Goal: Find contact information: Find contact information

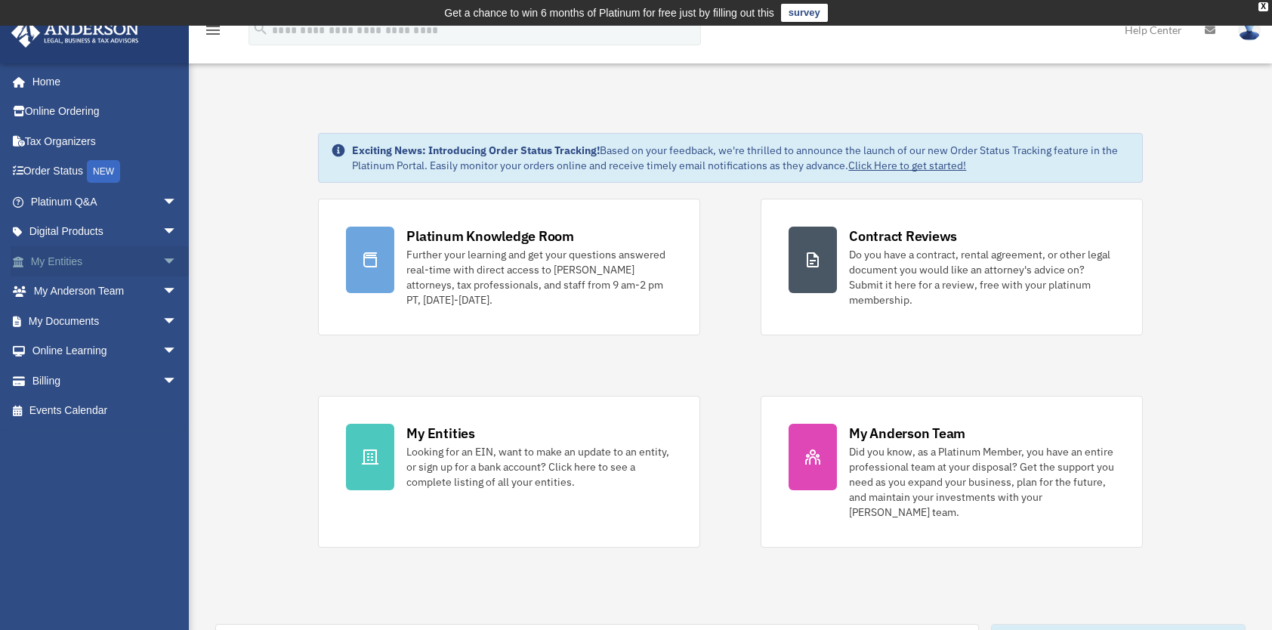
click at [60, 260] on link "My Entities arrow_drop_down" at bounding box center [106, 261] width 190 height 30
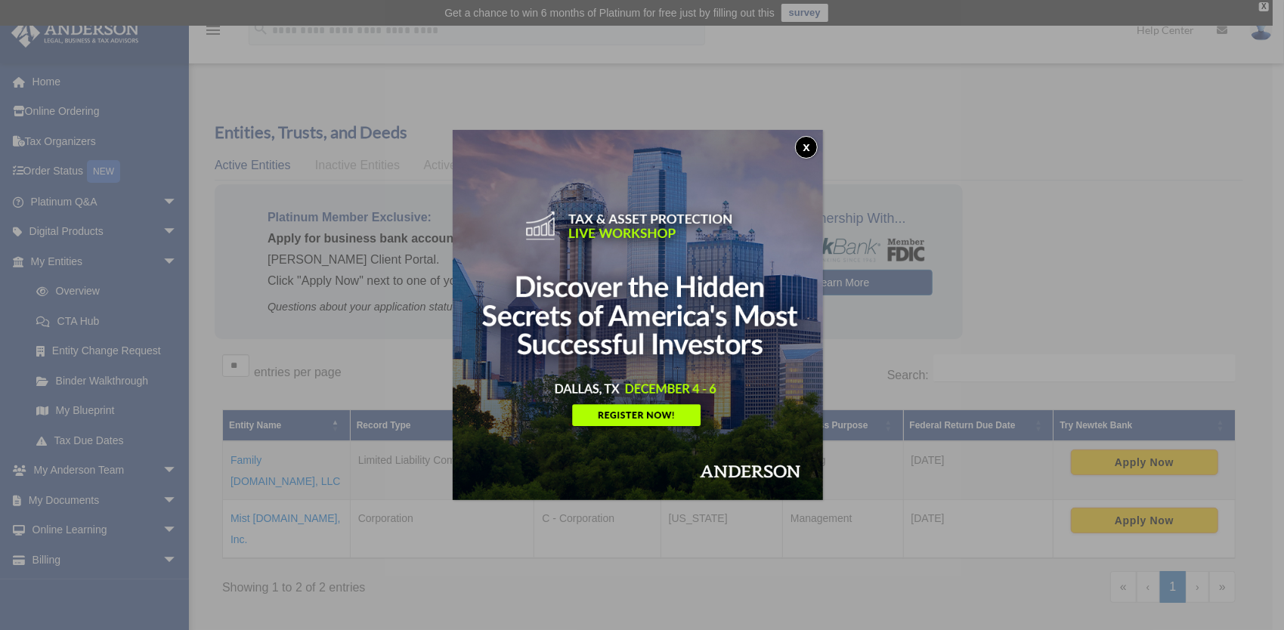
click at [811, 145] on button "x" at bounding box center [806, 147] width 23 height 23
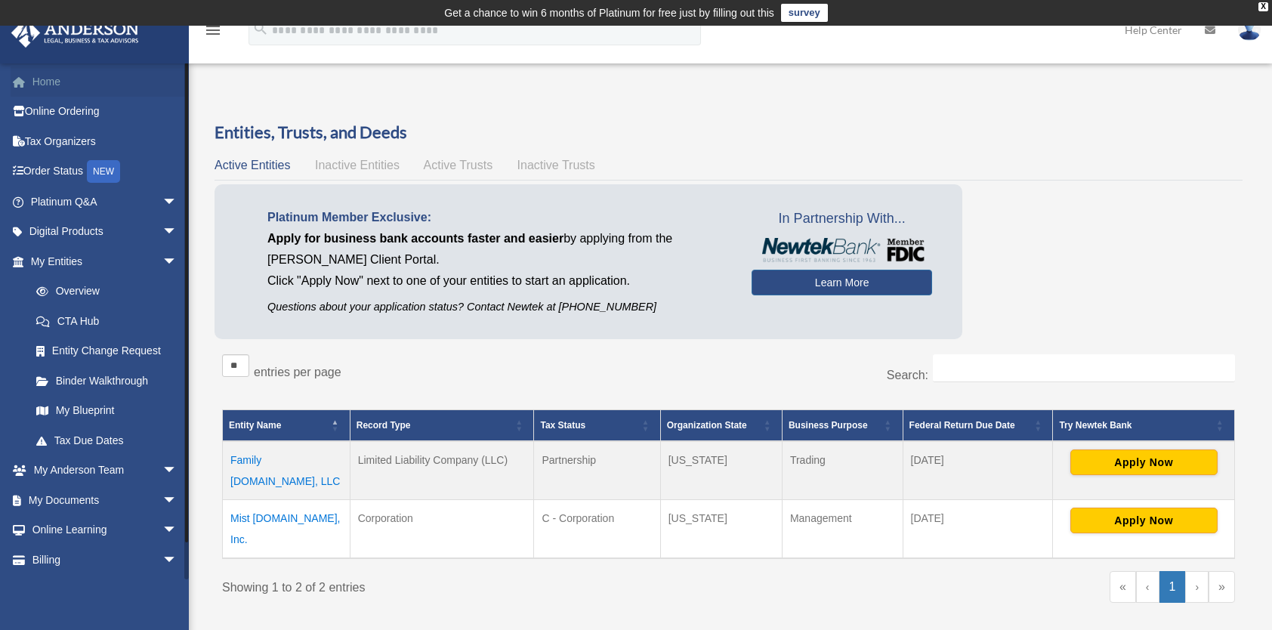
click at [49, 84] on link "Home" at bounding box center [106, 81] width 190 height 30
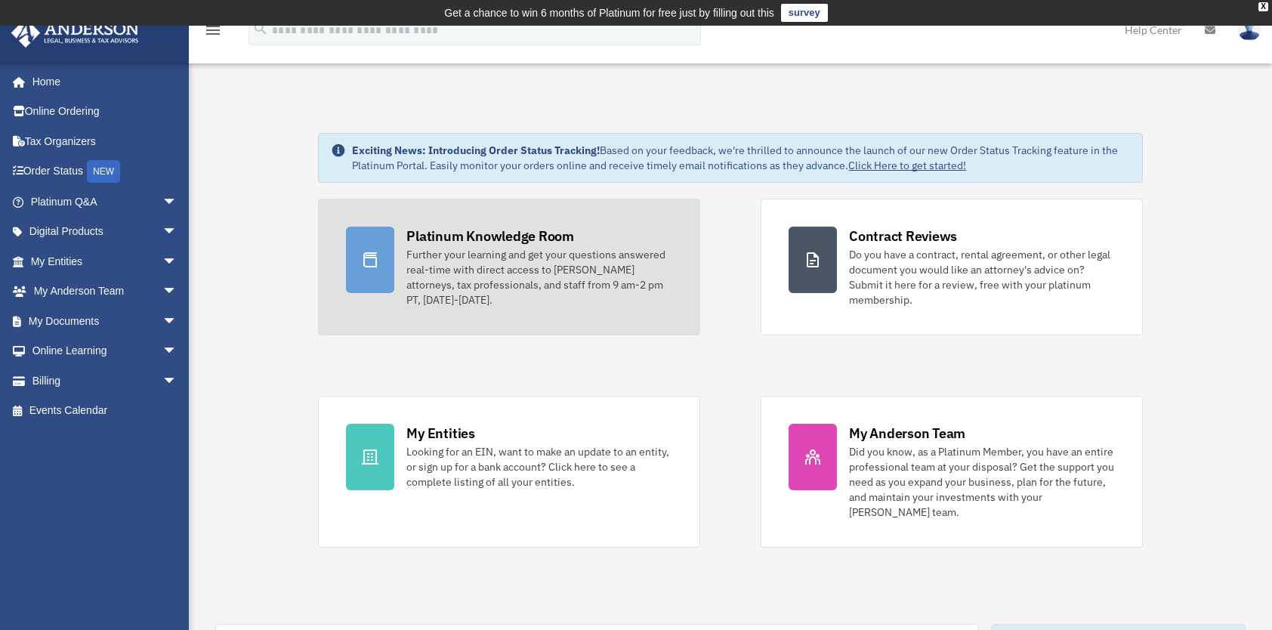
click at [559, 264] on div "Further your learning and get your questions answered real-time with direct acc…" at bounding box center [539, 277] width 266 height 60
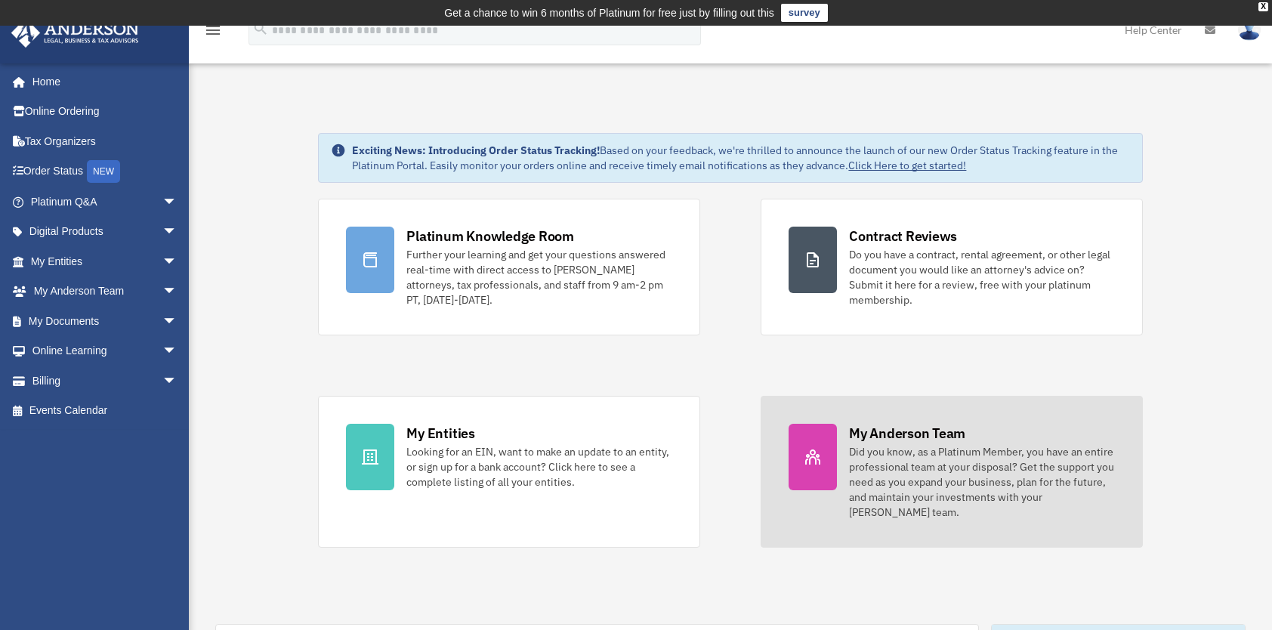
click at [937, 481] on div "Did you know, as a Platinum Member, you have an entire professional team at you…" at bounding box center [982, 482] width 266 height 76
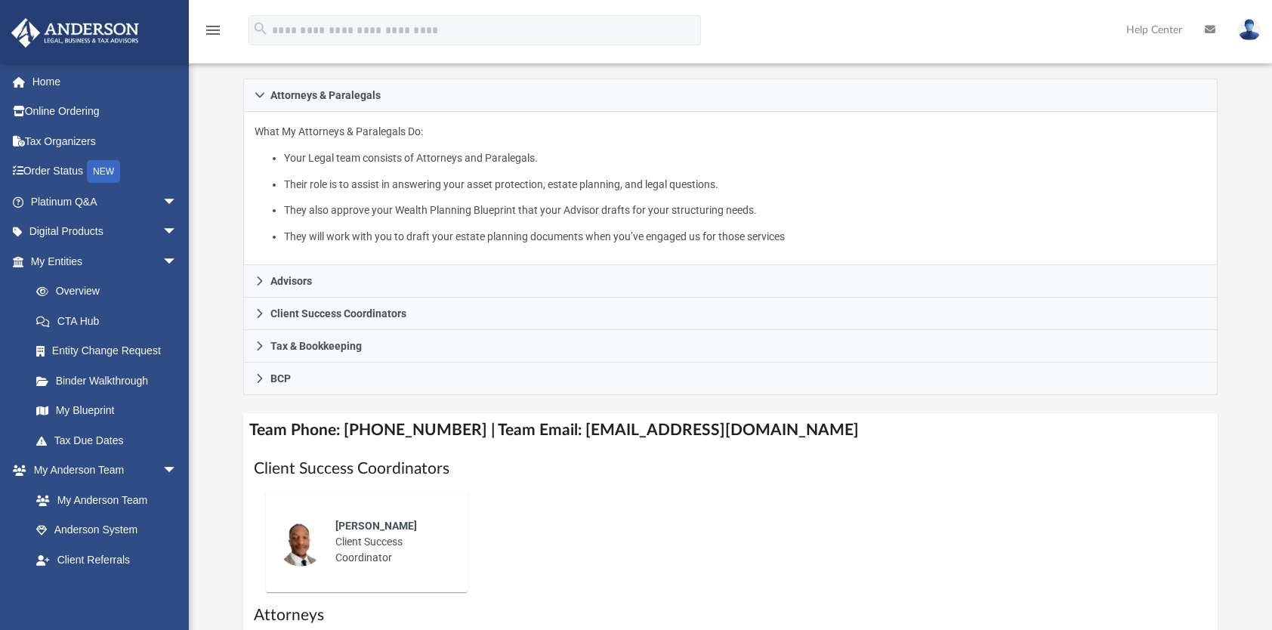
scroll to position [261, 0]
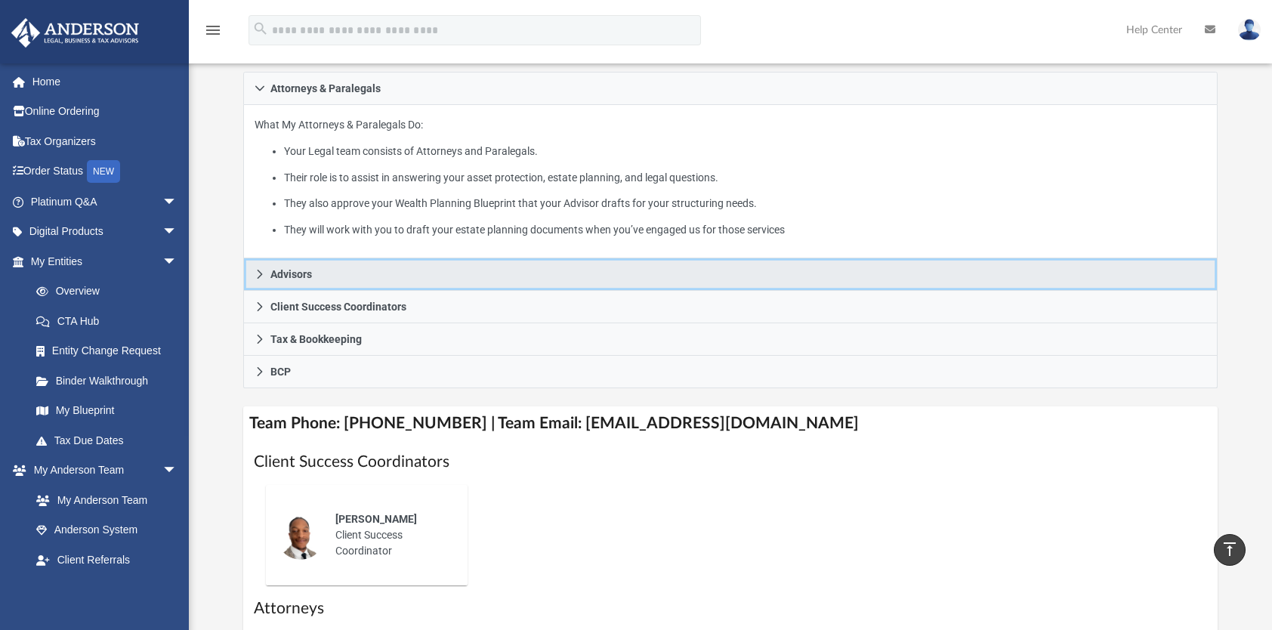
click at [288, 269] on span "Advisors" at bounding box center [291, 274] width 42 height 11
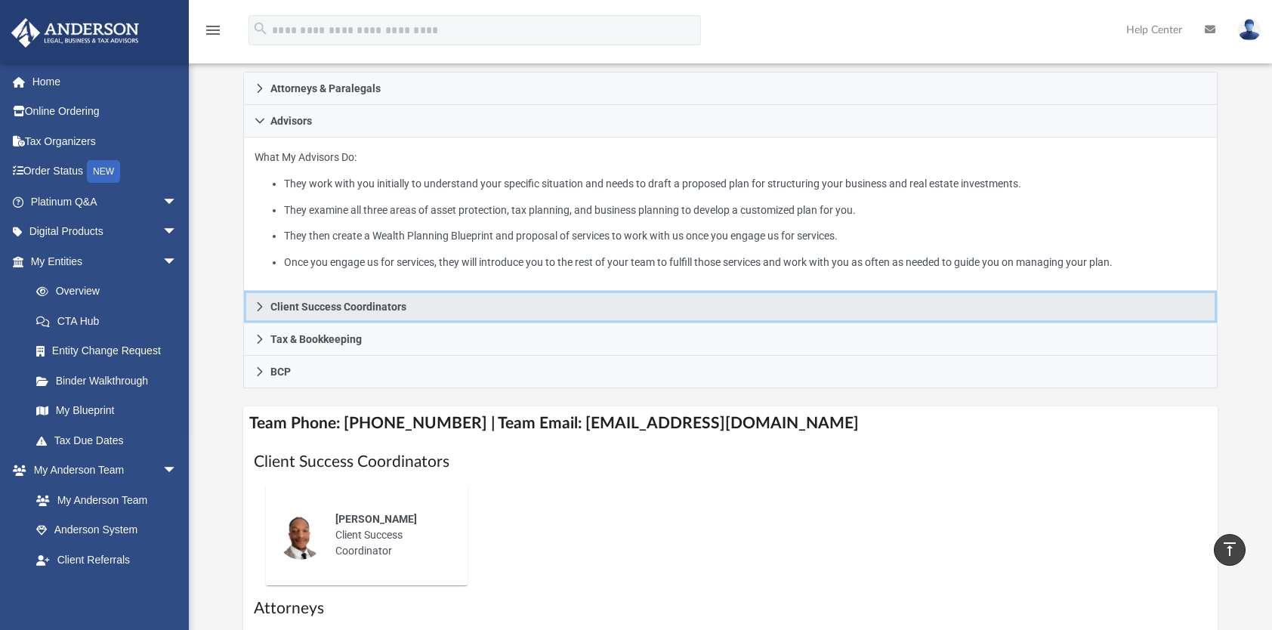
click at [261, 305] on icon at bounding box center [259, 306] width 5 height 9
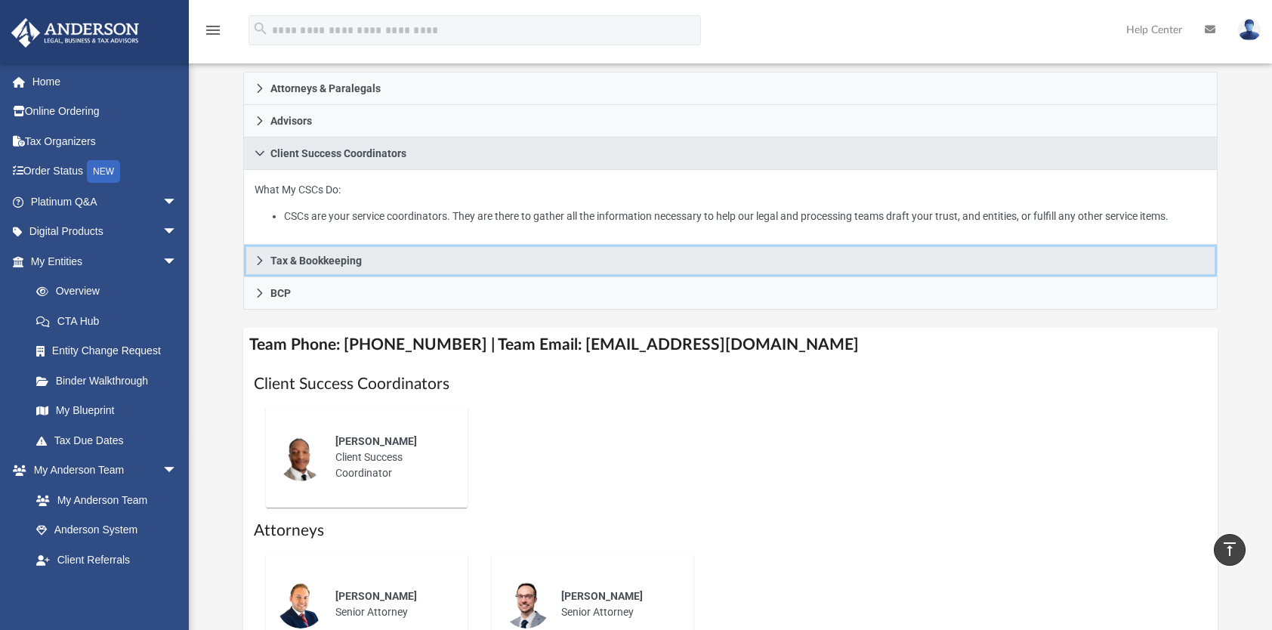
click at [252, 255] on link "Tax & Bookkeeping" at bounding box center [730, 261] width 975 height 32
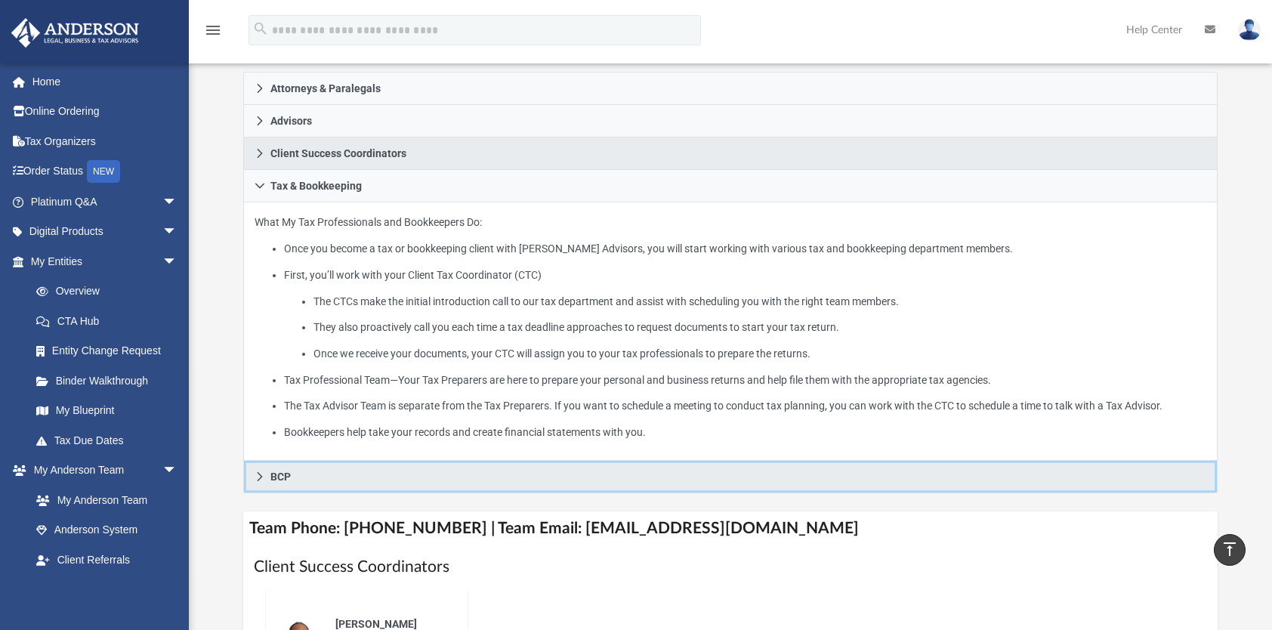
click at [255, 474] on icon at bounding box center [260, 476] width 11 height 11
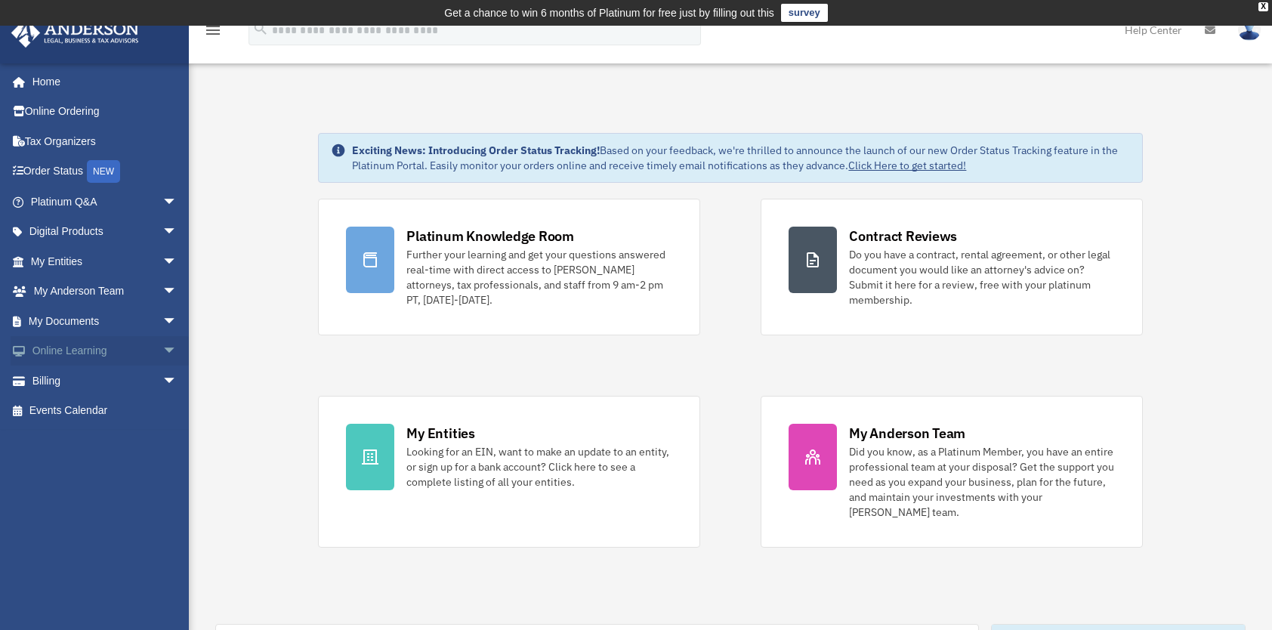
click at [162, 351] on span "arrow_drop_down" at bounding box center [177, 351] width 30 height 31
click at [76, 381] on link "Courses" at bounding box center [110, 381] width 179 height 30
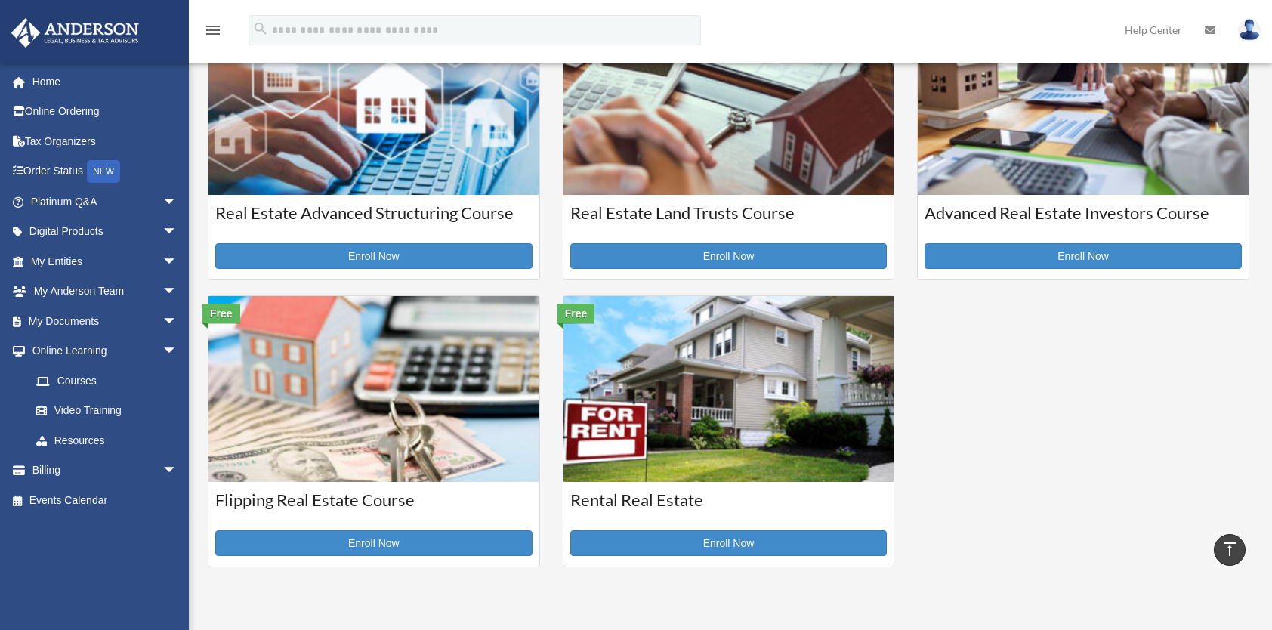
scroll to position [419, 0]
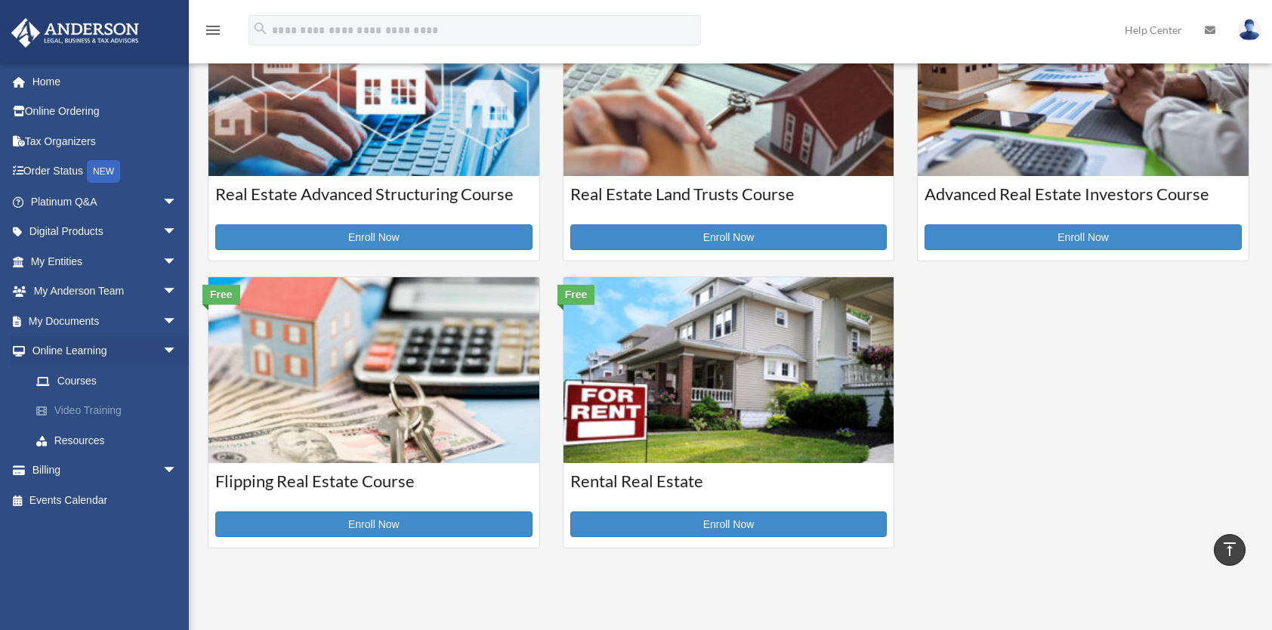
click at [81, 406] on link "Video Training" at bounding box center [110, 411] width 179 height 30
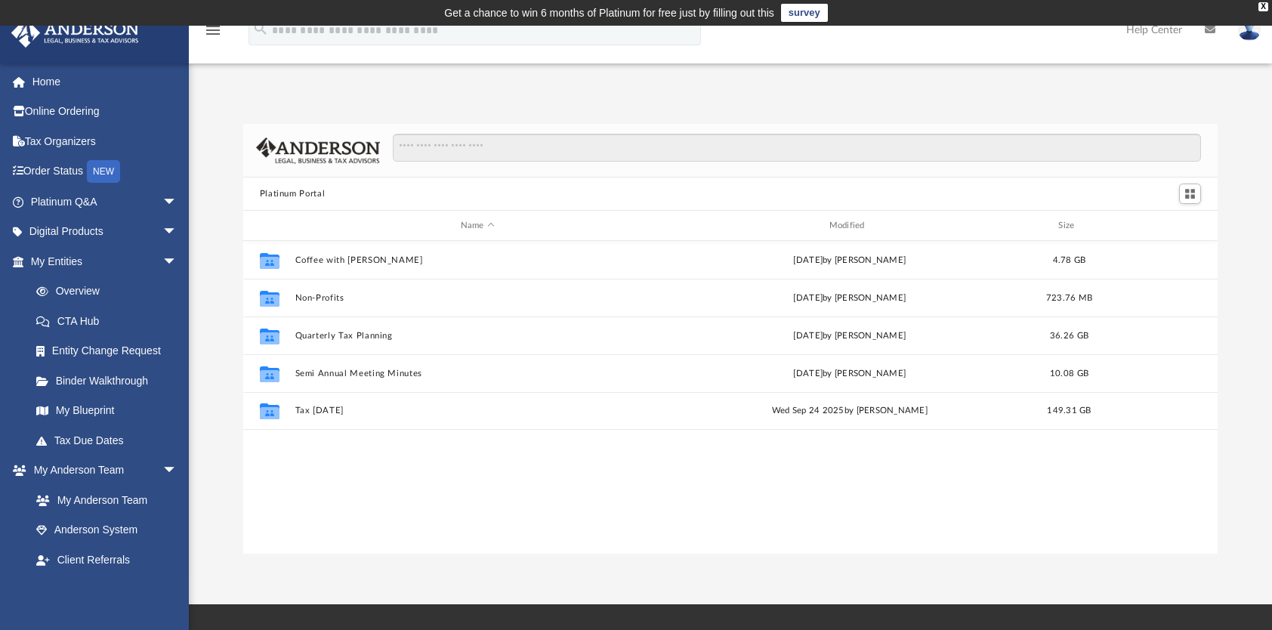
scroll to position [332, 963]
click at [162, 261] on span "arrow_drop_down" at bounding box center [177, 261] width 30 height 31
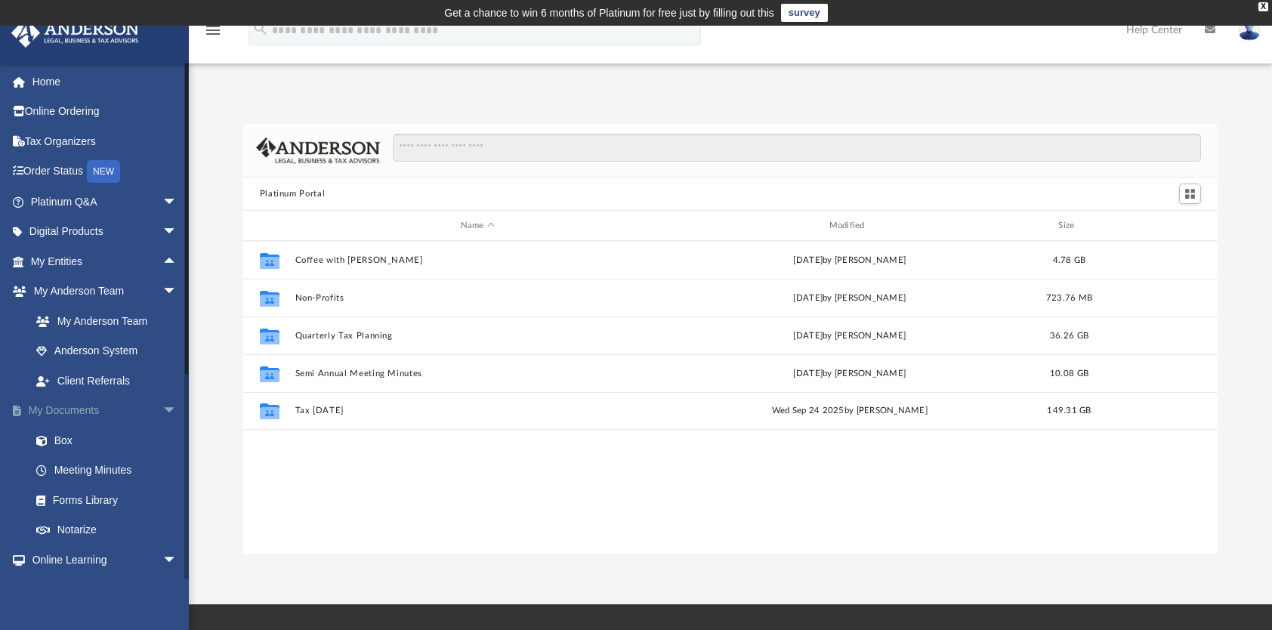
click at [162, 409] on span "arrow_drop_down" at bounding box center [177, 411] width 30 height 31
click at [91, 530] on link "Resources" at bounding box center [110, 530] width 179 height 30
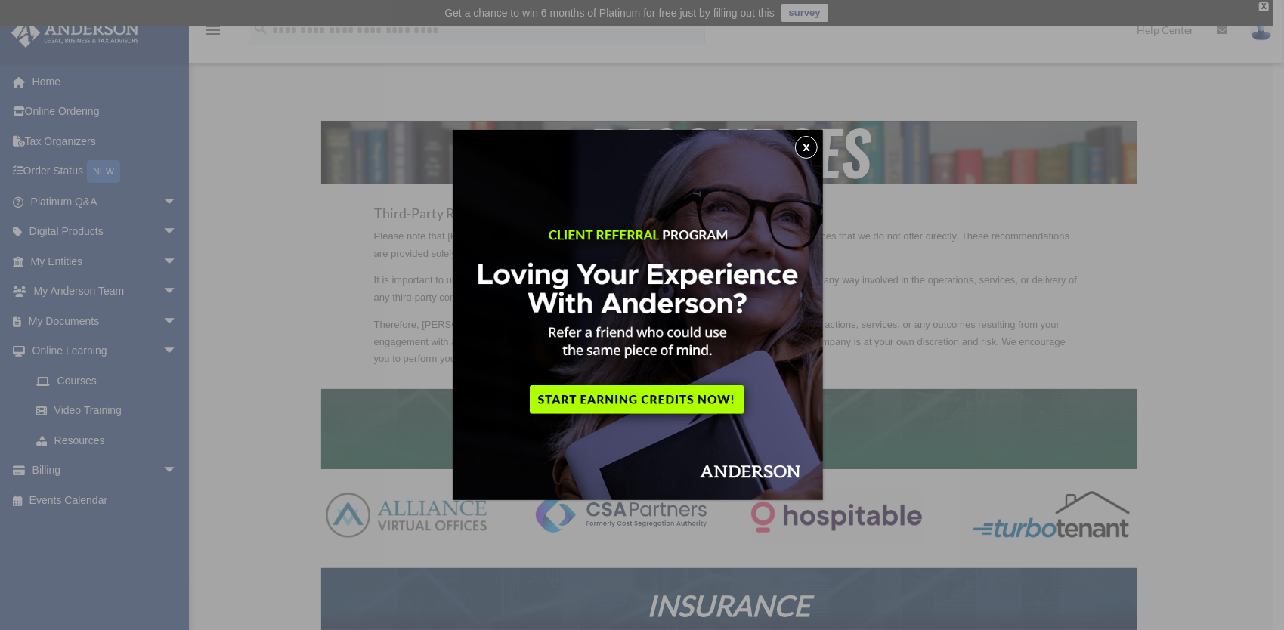
click at [812, 147] on button "x" at bounding box center [806, 147] width 23 height 23
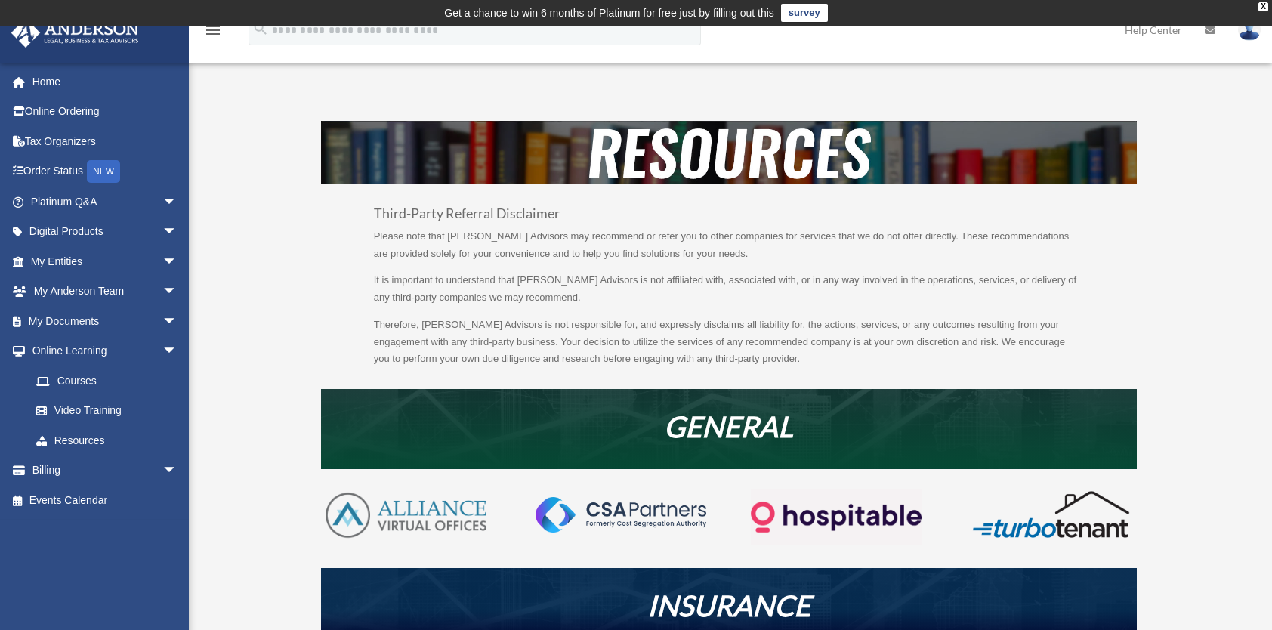
click at [162, 350] on span "arrow_drop_down" at bounding box center [177, 351] width 30 height 31
click at [162, 295] on span "arrow_drop_down" at bounding box center [177, 292] width 30 height 31
click at [162, 295] on span "arrow_drop_up" at bounding box center [177, 292] width 30 height 31
click at [162, 320] on span "arrow_drop_down" at bounding box center [177, 321] width 30 height 31
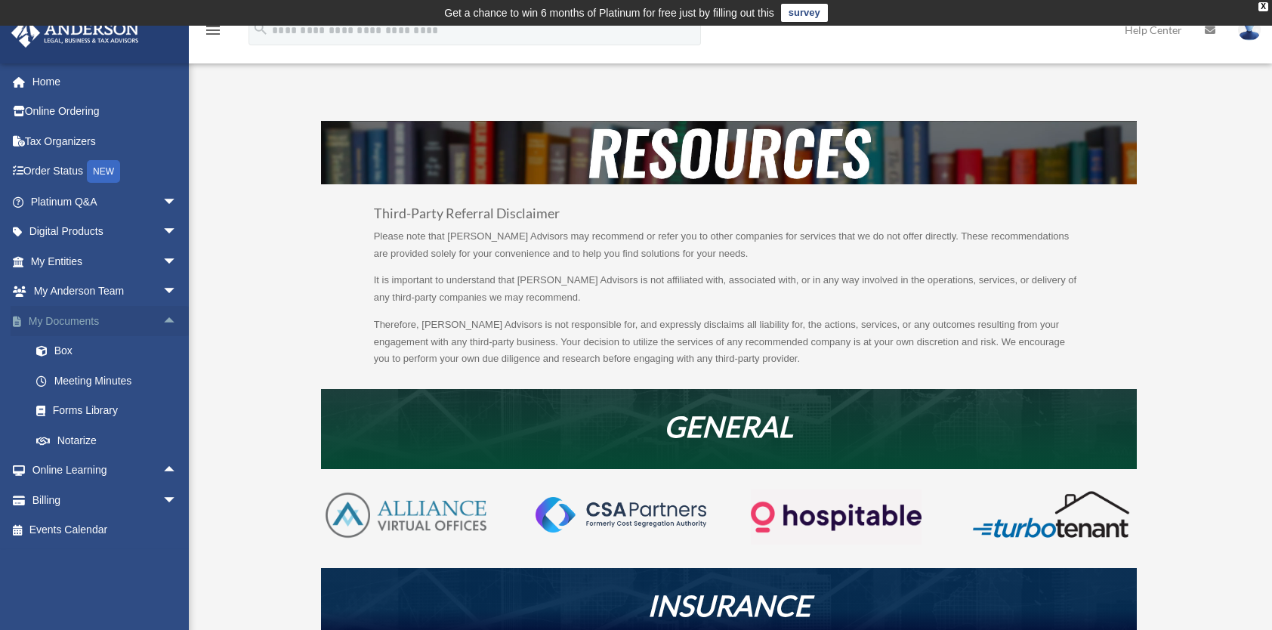
click at [162, 320] on span "arrow_drop_up" at bounding box center [177, 321] width 30 height 31
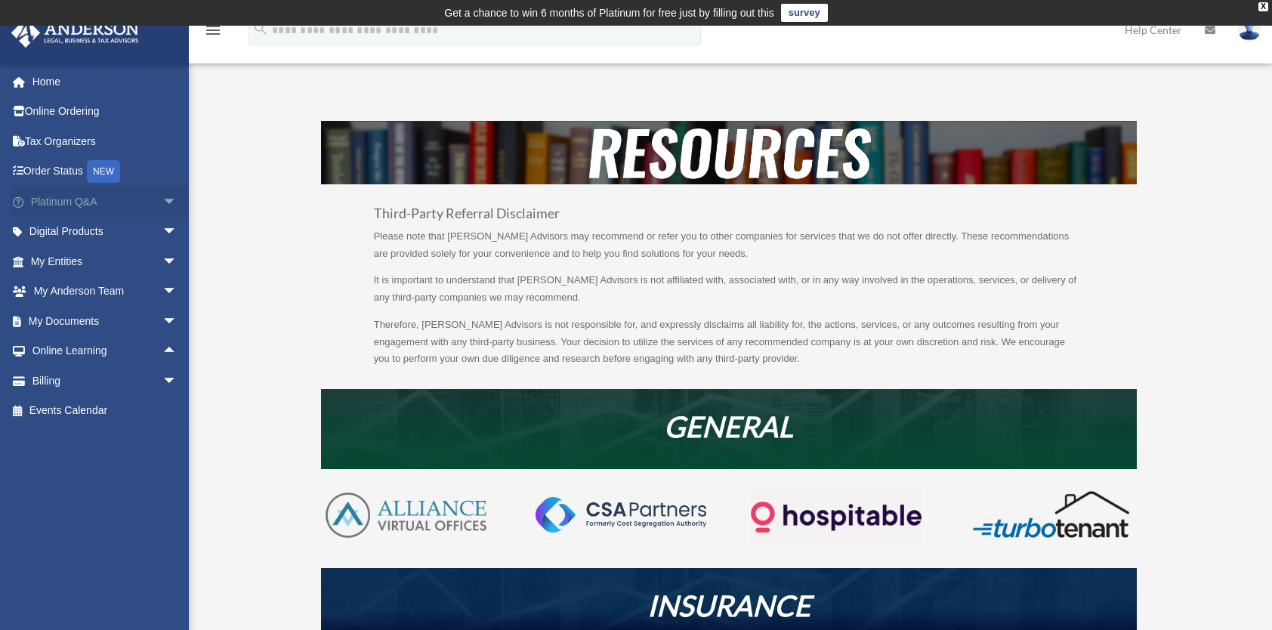
click at [162, 201] on span "arrow_drop_down" at bounding box center [177, 202] width 30 height 31
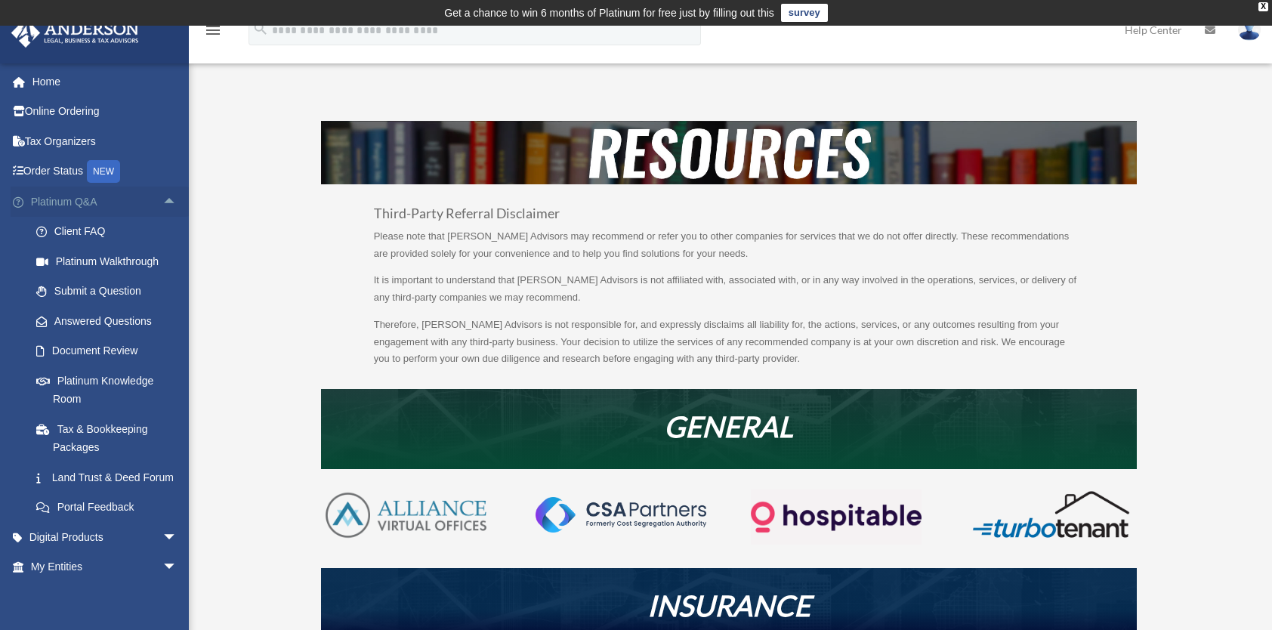
click at [162, 201] on span "arrow_drop_up" at bounding box center [177, 202] width 30 height 31
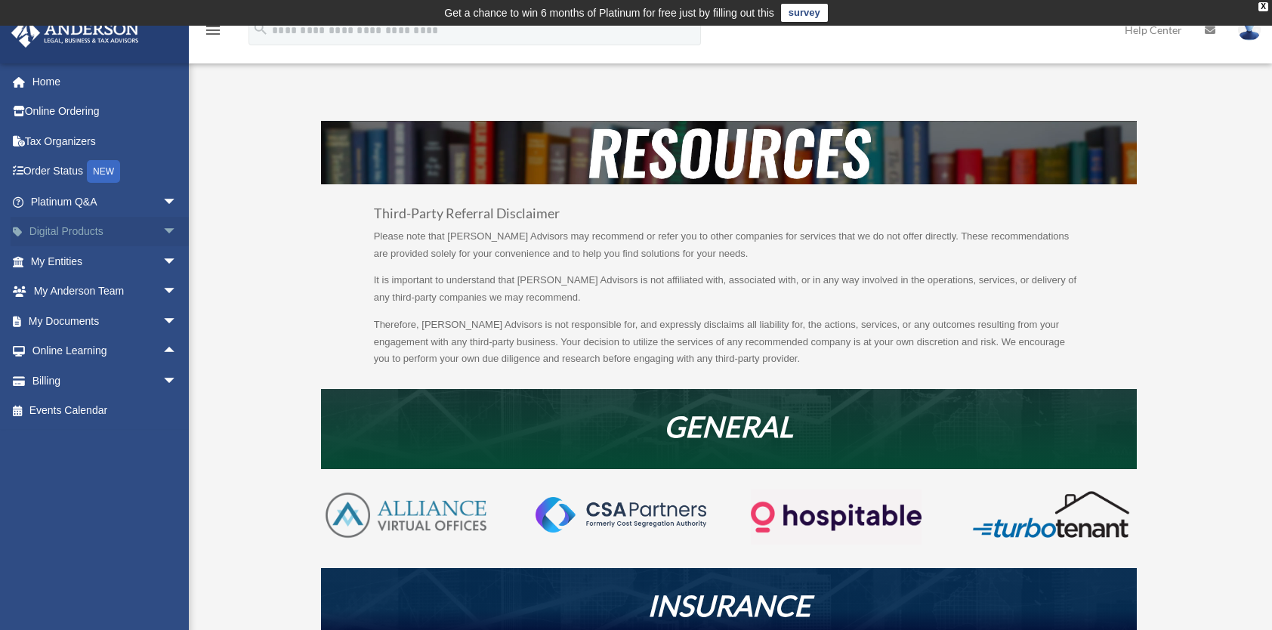
click at [162, 230] on span "arrow_drop_down" at bounding box center [177, 232] width 30 height 31
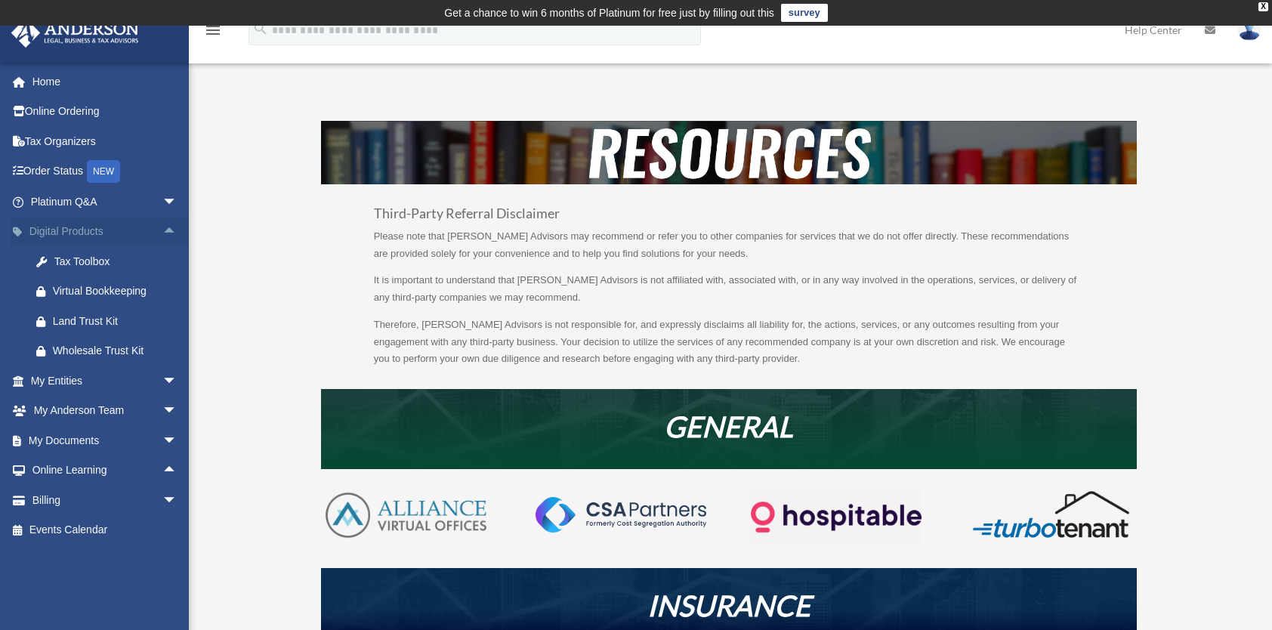
click at [162, 230] on span "arrow_drop_up" at bounding box center [177, 232] width 30 height 31
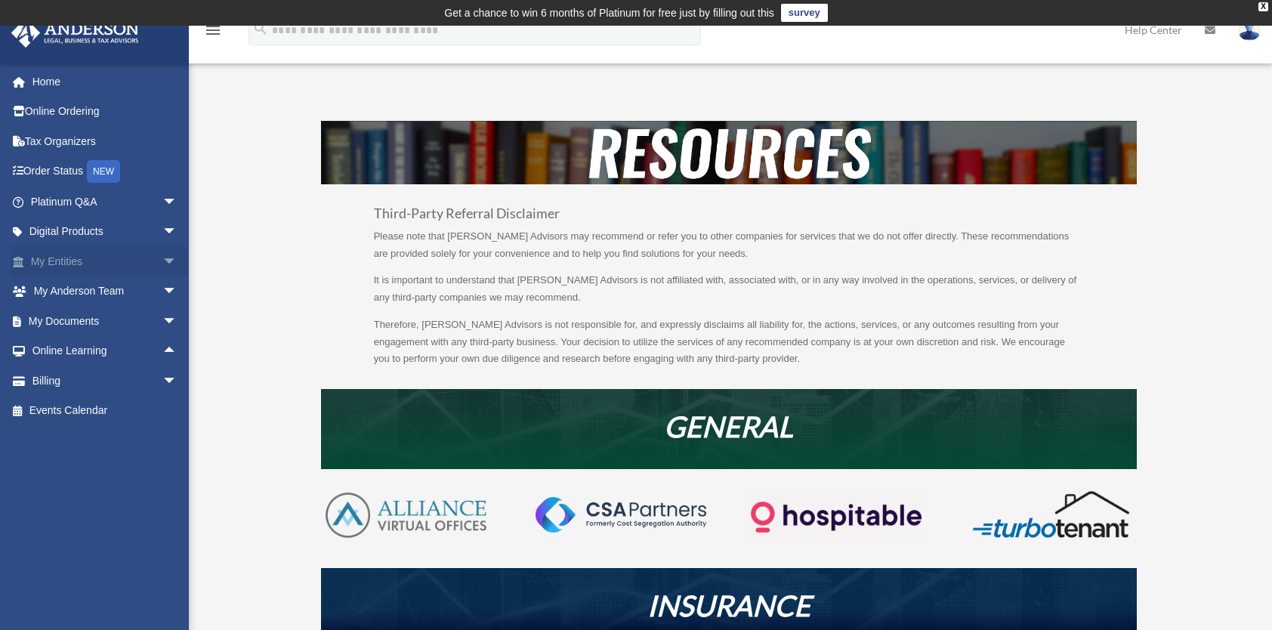
click at [162, 261] on span "arrow_drop_down" at bounding box center [177, 261] width 30 height 31
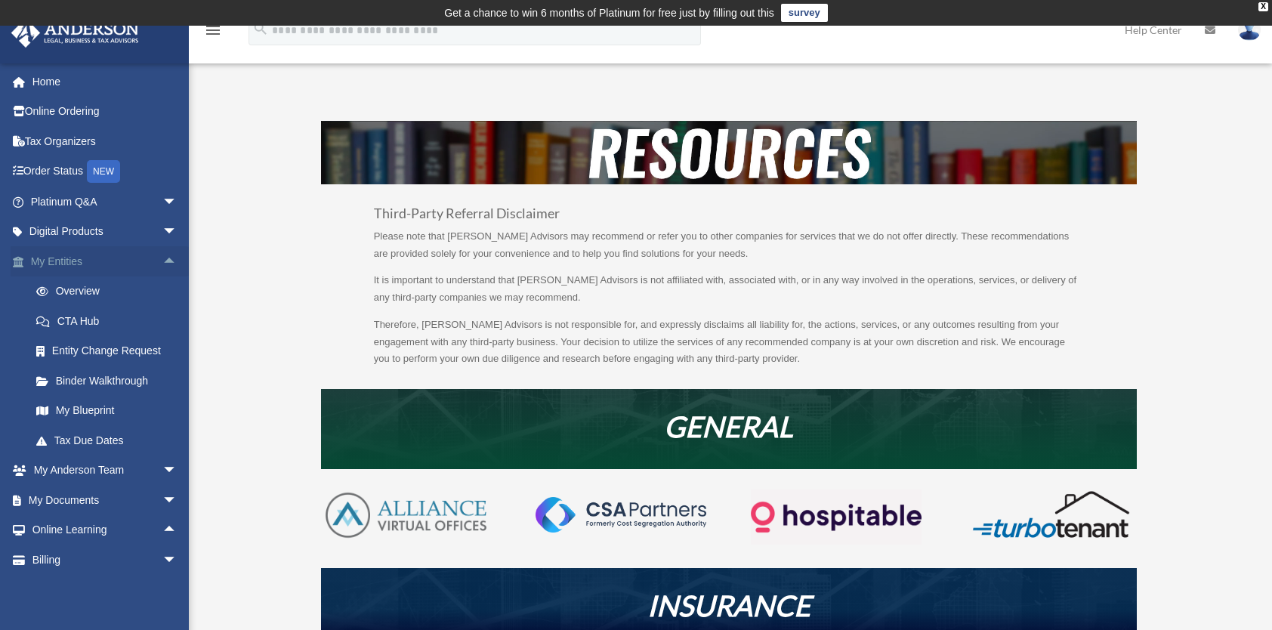
click at [162, 261] on span "arrow_drop_up" at bounding box center [177, 261] width 30 height 31
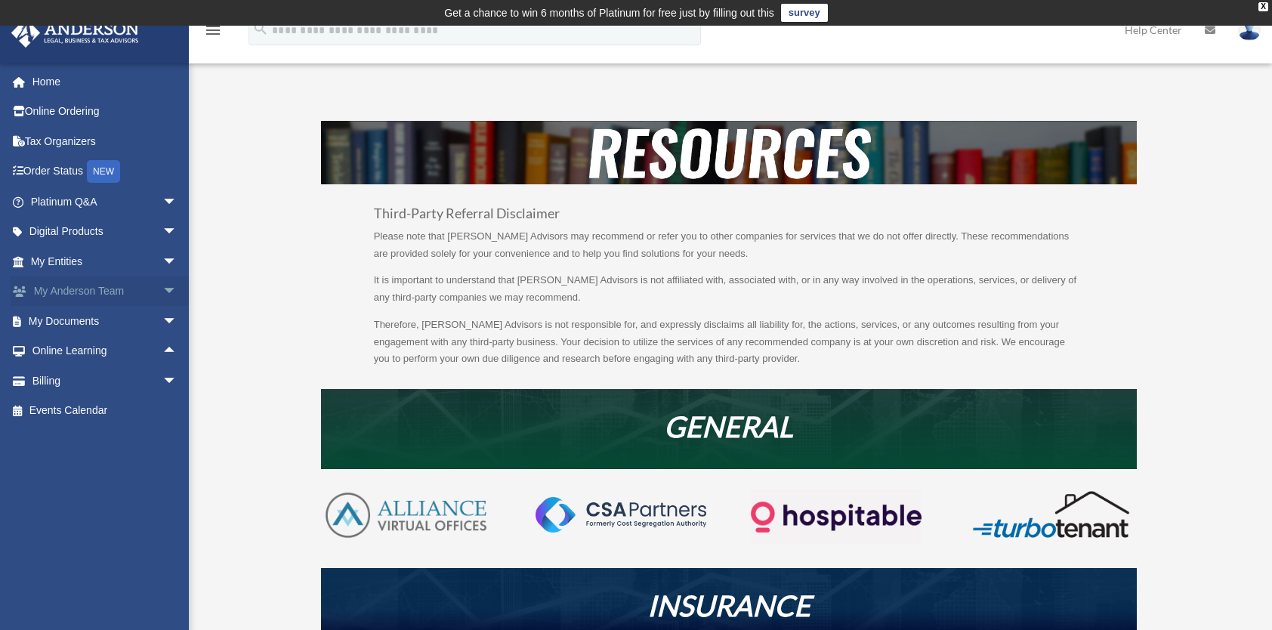
click at [162, 288] on span "arrow_drop_down" at bounding box center [177, 292] width 30 height 31
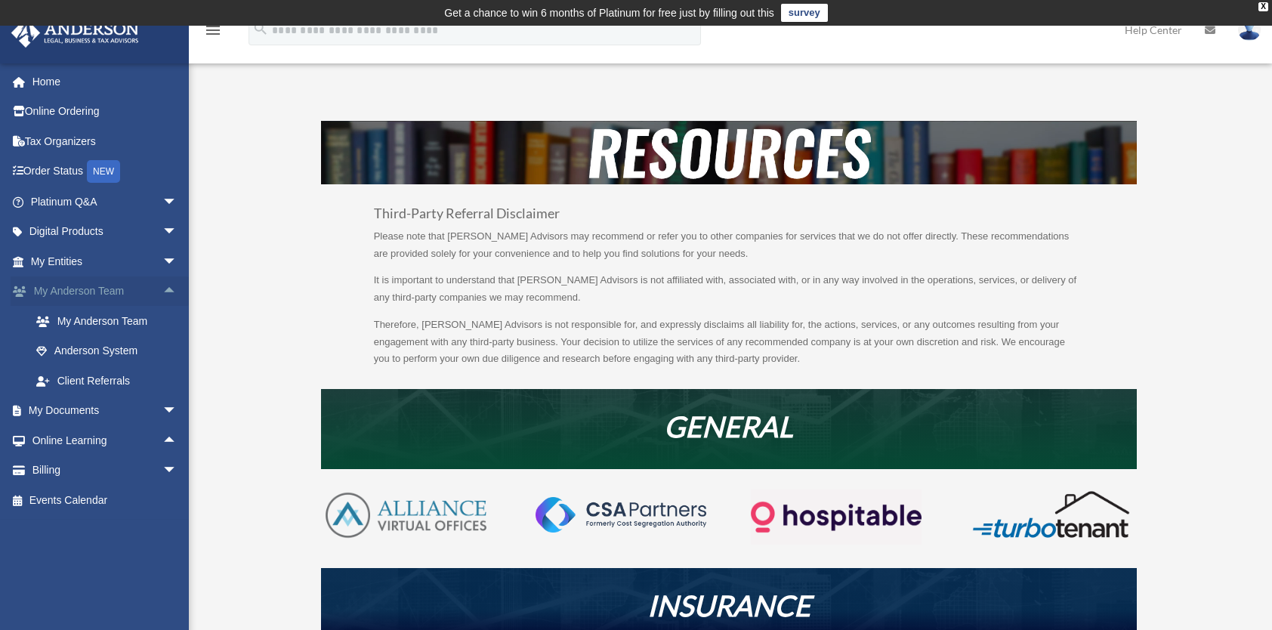
click at [162, 288] on span "arrow_drop_up" at bounding box center [177, 292] width 30 height 31
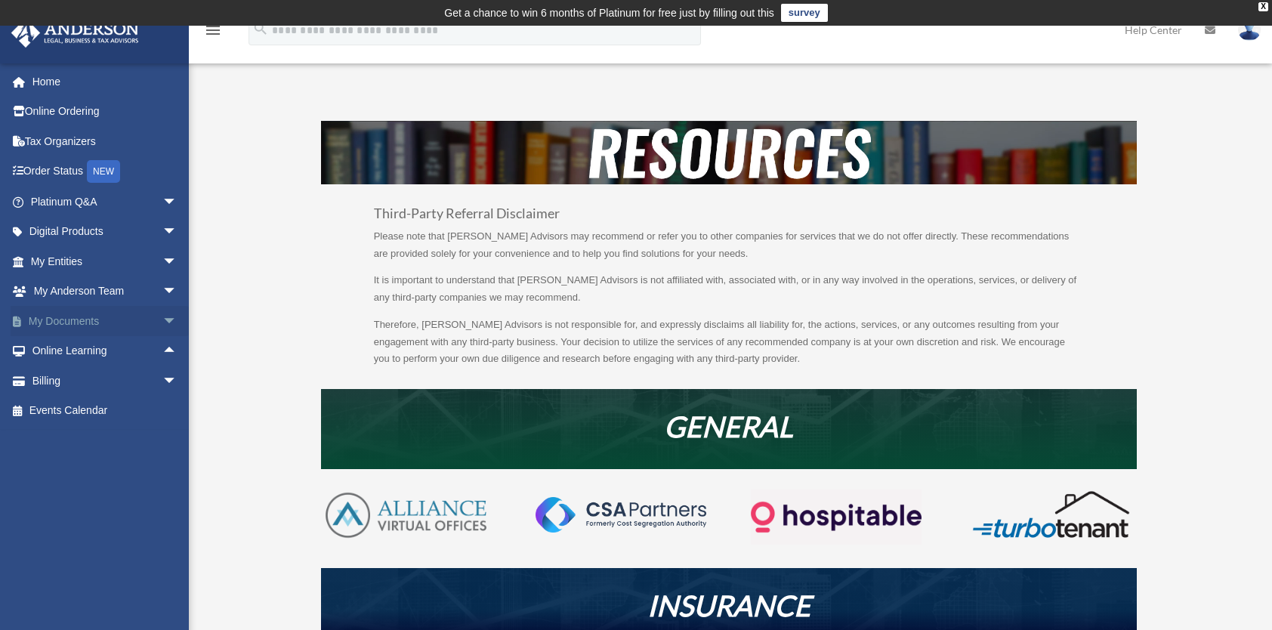
click at [162, 316] on span "arrow_drop_down" at bounding box center [177, 321] width 30 height 31
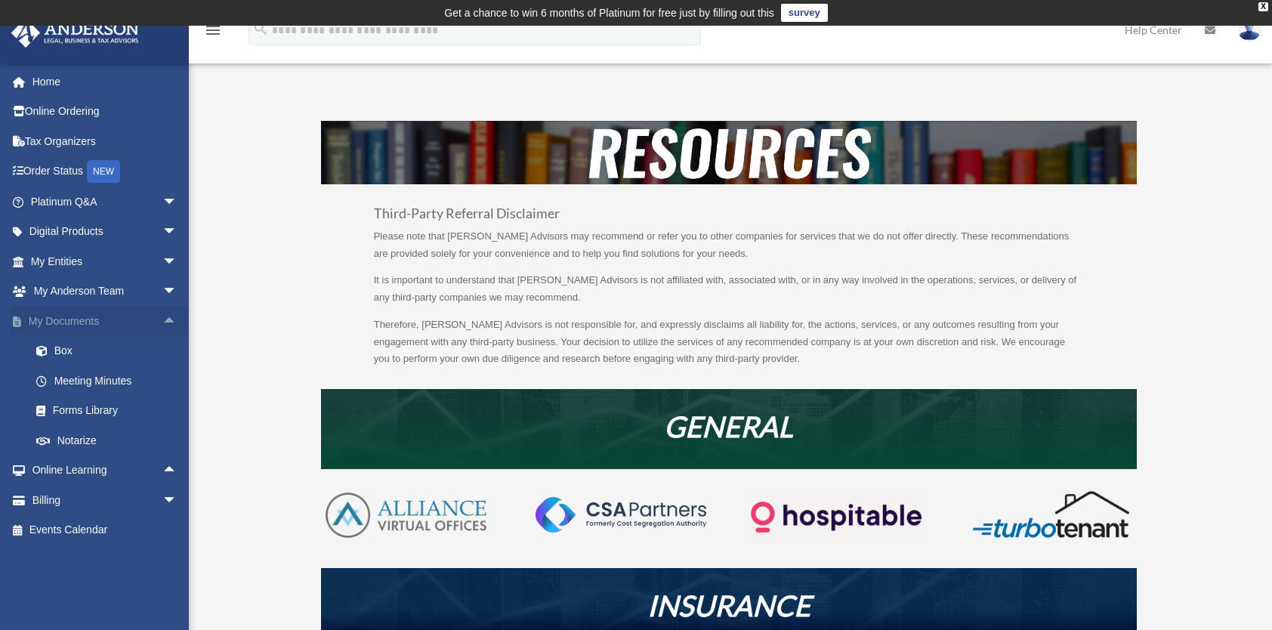
click at [162, 316] on span "arrow_drop_up" at bounding box center [177, 321] width 30 height 31
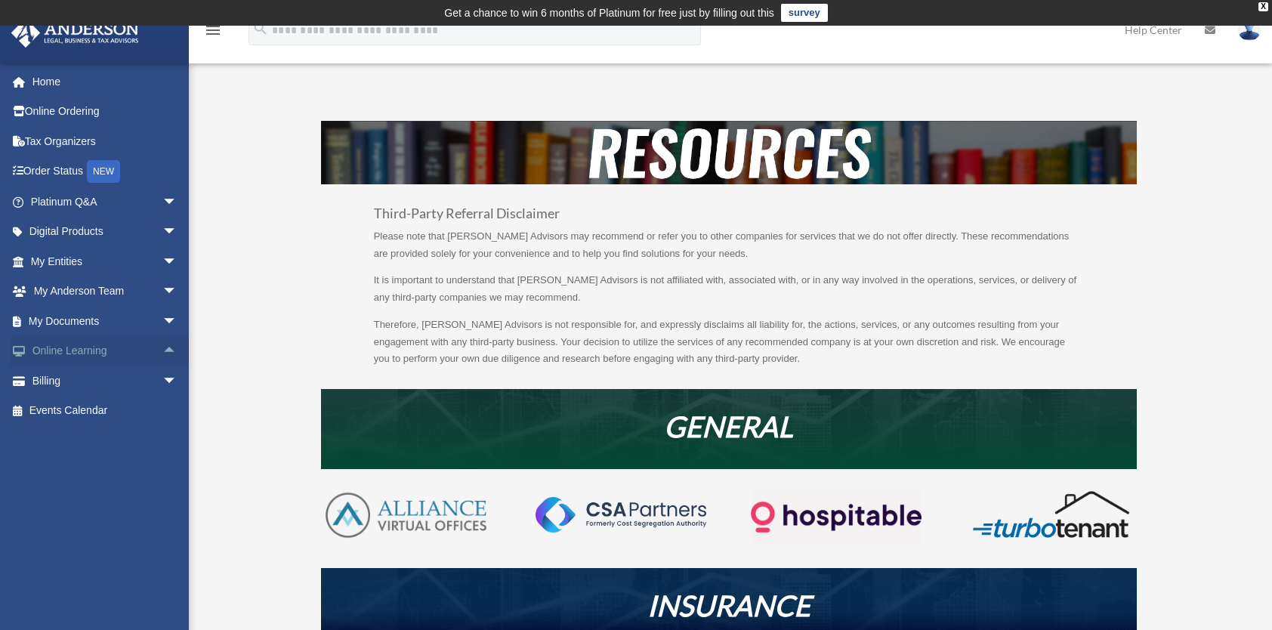
click at [162, 354] on span "arrow_drop_up" at bounding box center [177, 351] width 30 height 31
click at [162, 354] on span "arrow_drop_down" at bounding box center [177, 351] width 30 height 31
click at [162, 382] on span "arrow_drop_down" at bounding box center [177, 381] width 30 height 31
click at [162, 382] on span "arrow_drop_up" at bounding box center [177, 381] width 30 height 31
click at [1265, 6] on div "X" at bounding box center [1264, 6] width 10 height 9
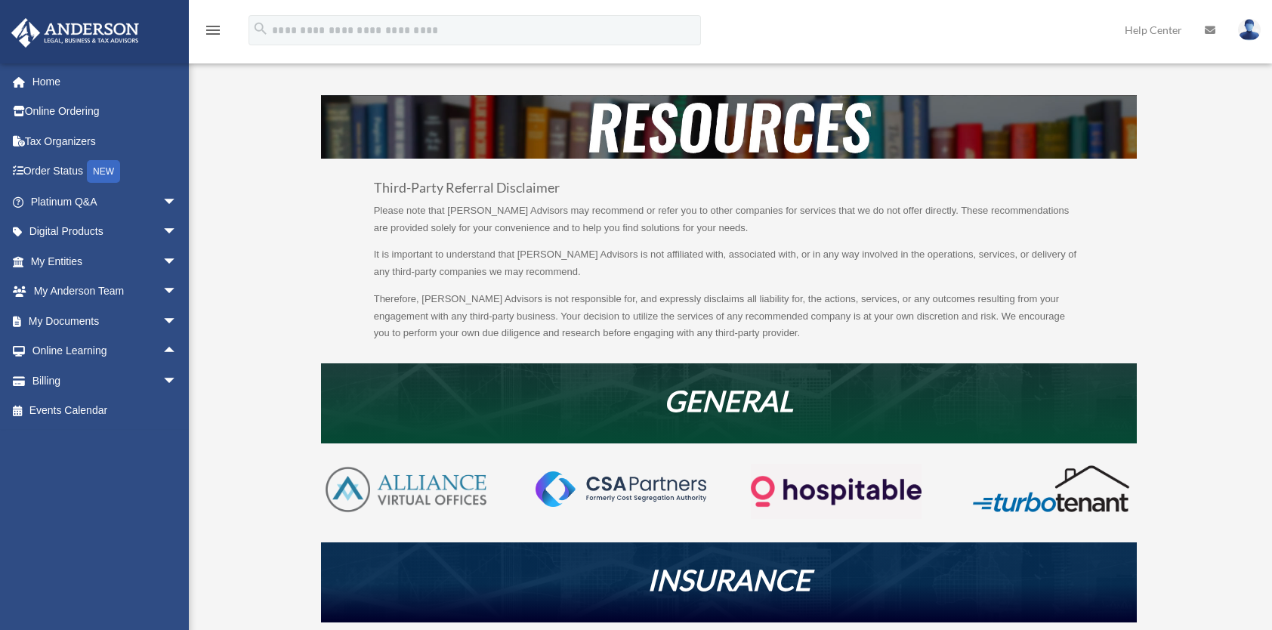
click at [1144, 24] on link "Help Center" at bounding box center [1154, 30] width 80 height 60
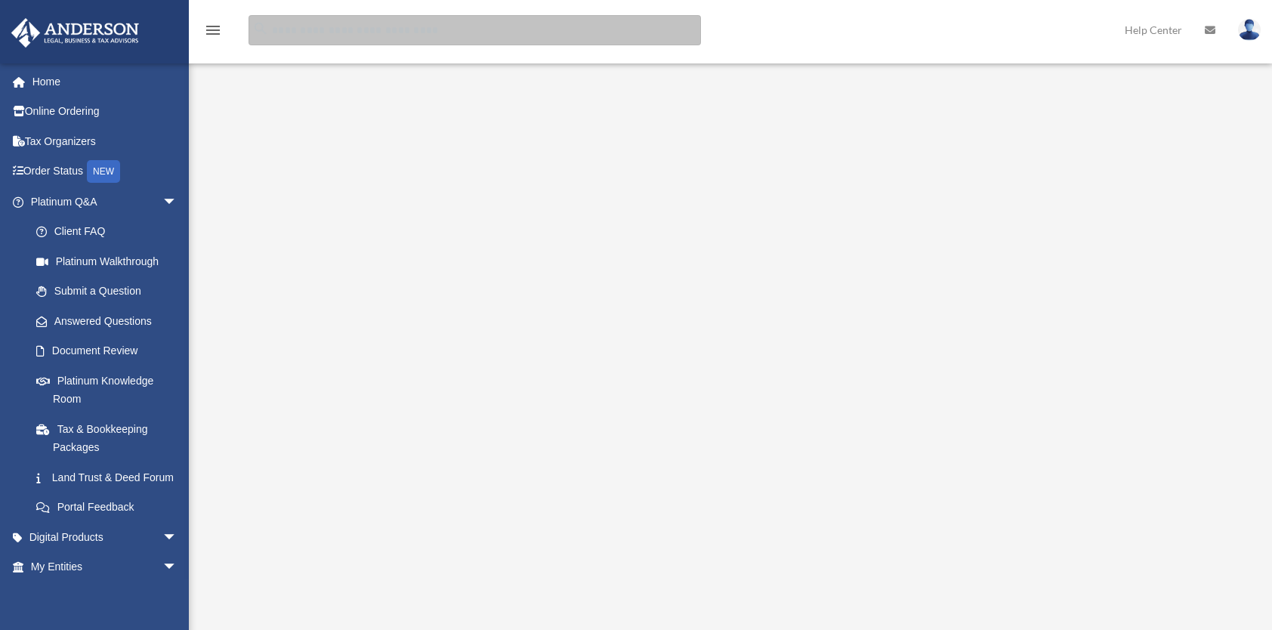
click at [465, 27] on input "search" at bounding box center [475, 30] width 453 height 30
type input "**********"
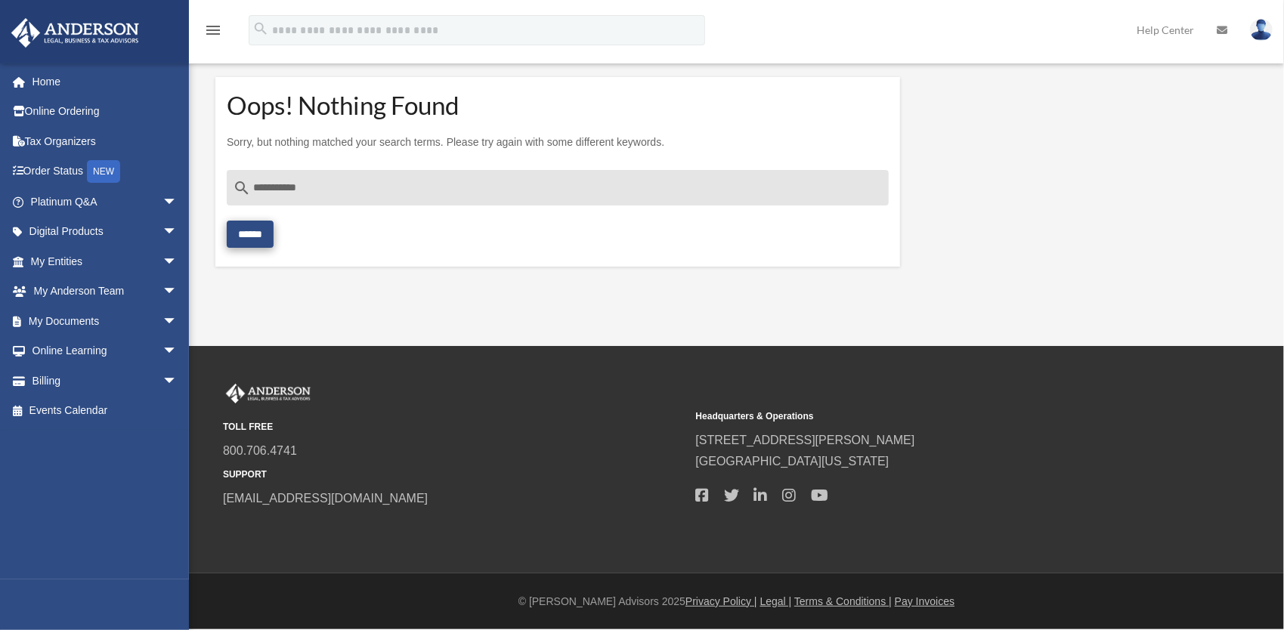
type input "**********"
click at [257, 227] on input "******" at bounding box center [250, 234] width 47 height 27
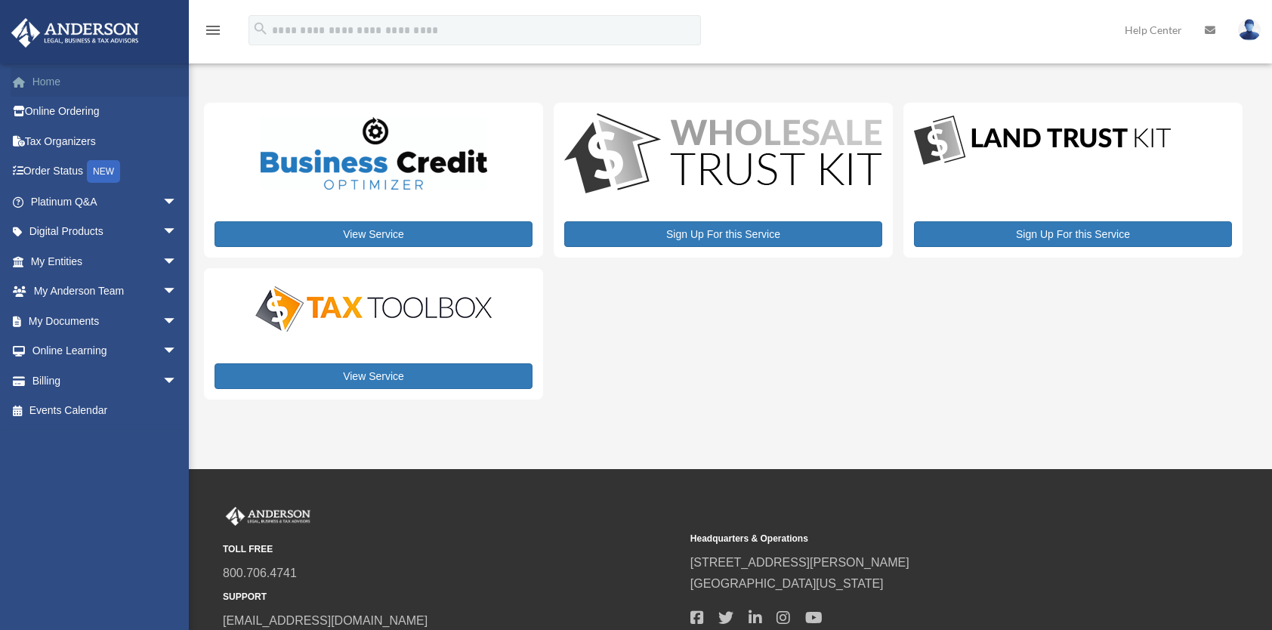
click at [38, 74] on link "Home" at bounding box center [106, 81] width 190 height 30
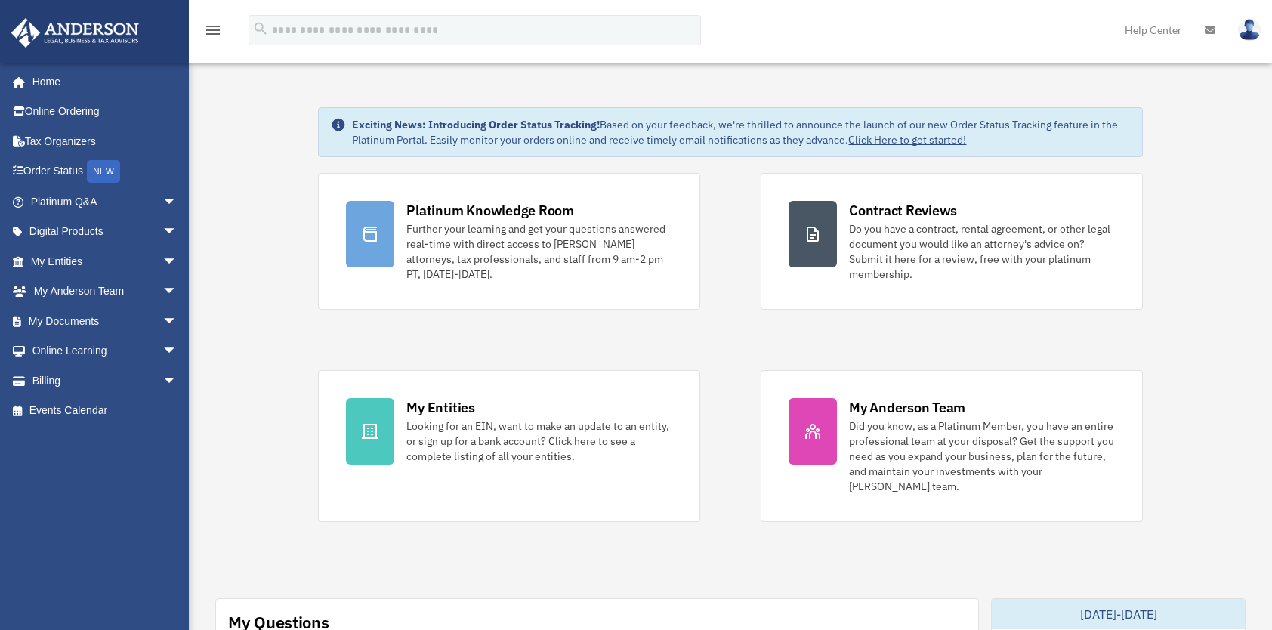
click at [163, 263] on span "arrow_drop_down" at bounding box center [177, 261] width 30 height 31
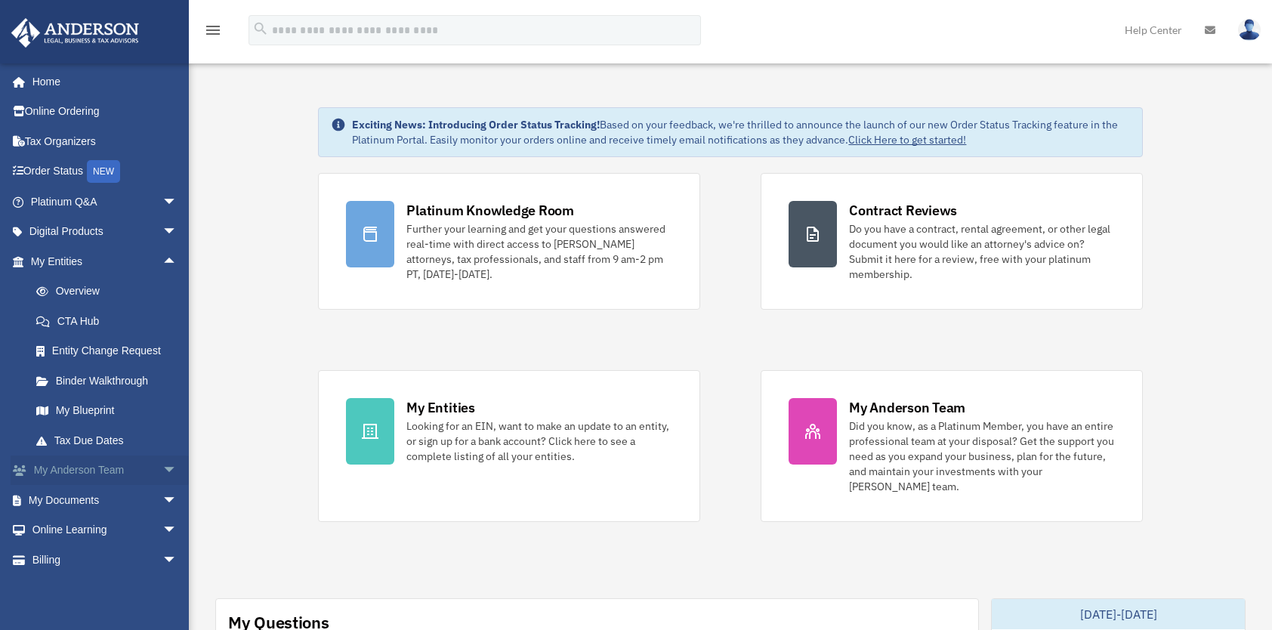
click at [162, 469] on span "arrow_drop_down" at bounding box center [177, 471] width 30 height 31
click at [126, 499] on link "My Anderson Team" at bounding box center [110, 500] width 179 height 30
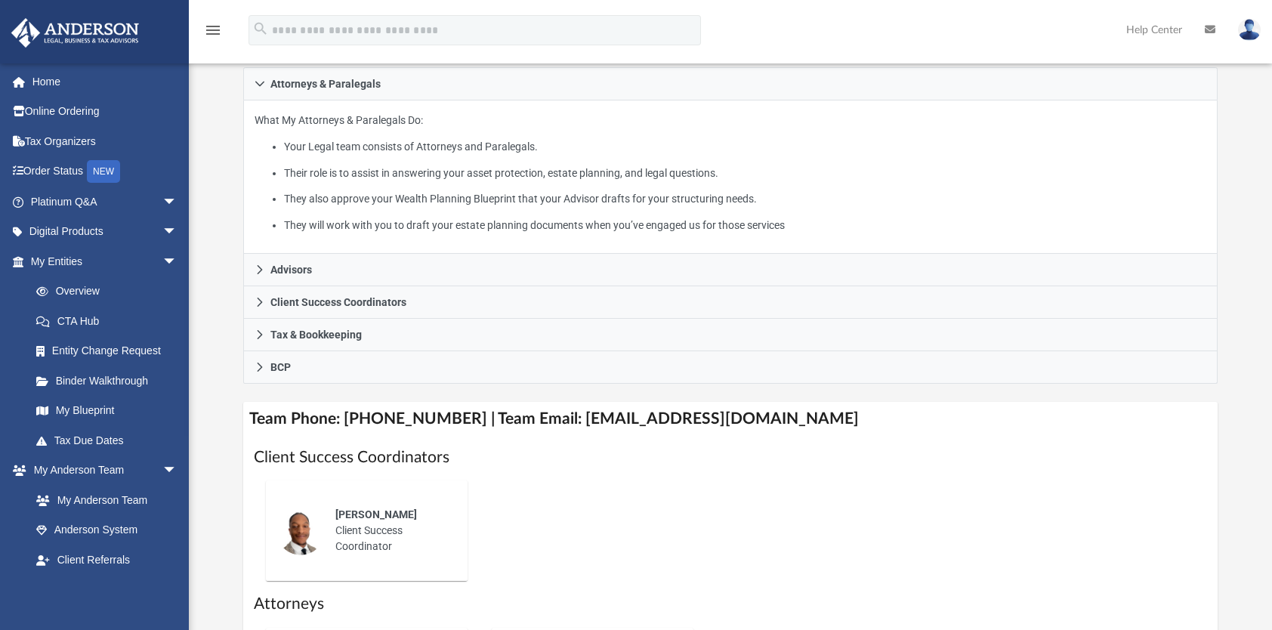
scroll to position [242, 0]
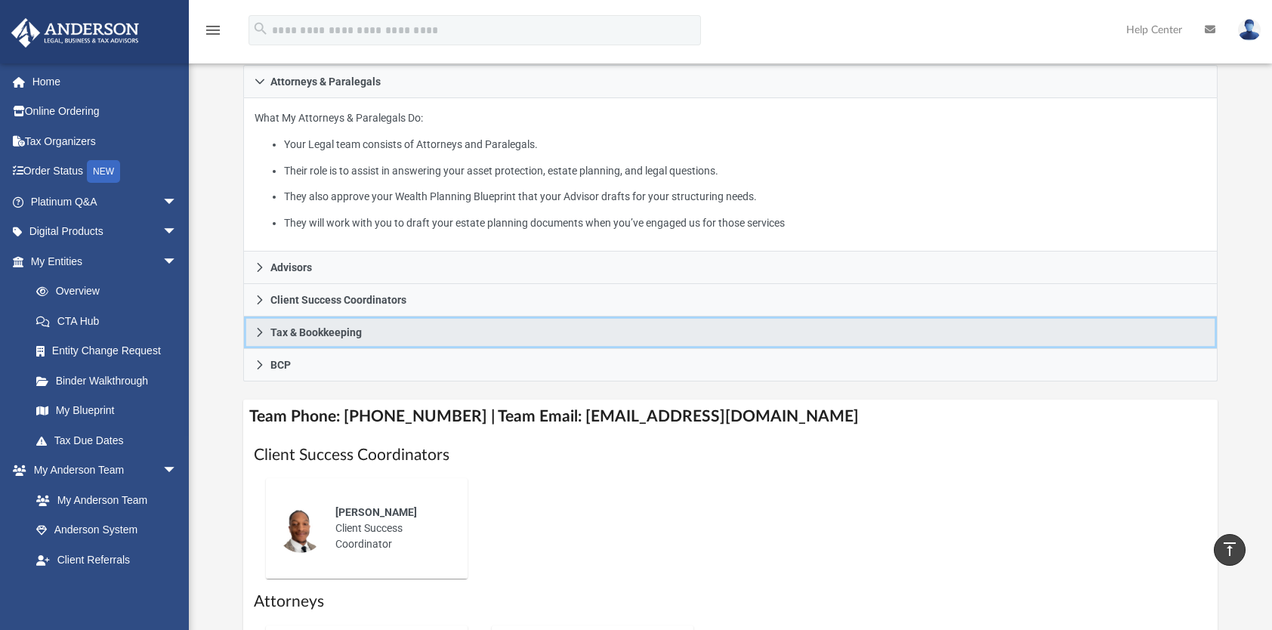
click at [303, 331] on span "Tax & Bookkeeping" at bounding box center [315, 332] width 91 height 11
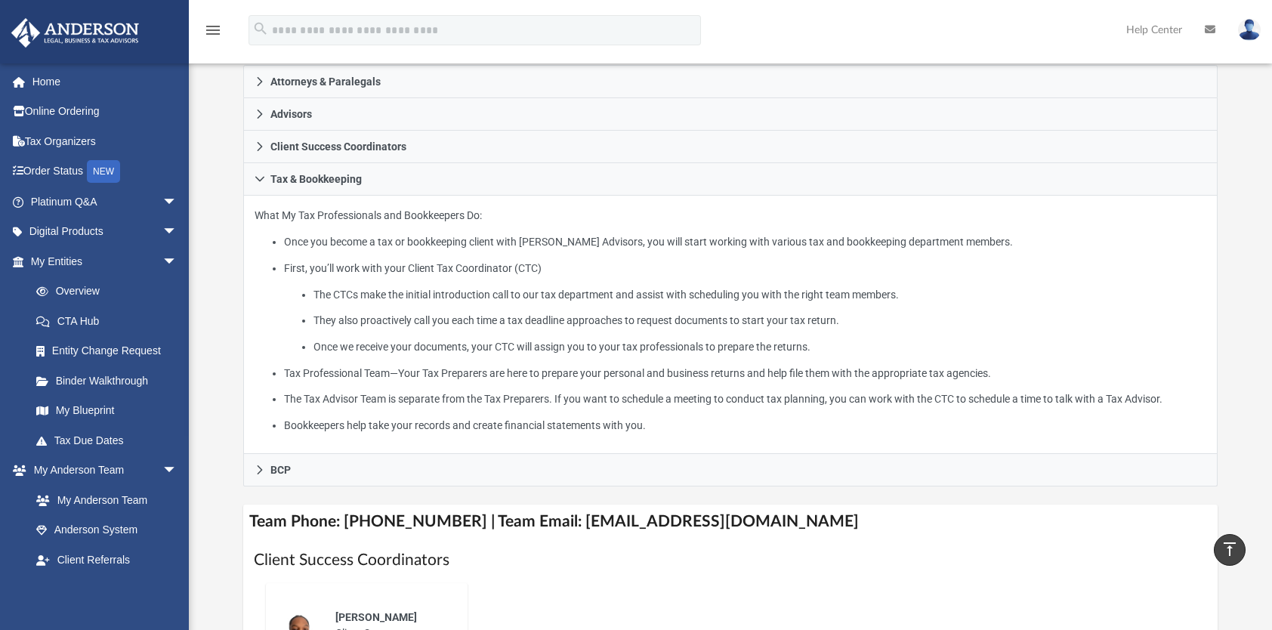
click at [225, 343] on div "Who is on my team and who will I work with: While a client of [PERSON_NAME] you…" at bounding box center [730, 428] width 1083 height 1144
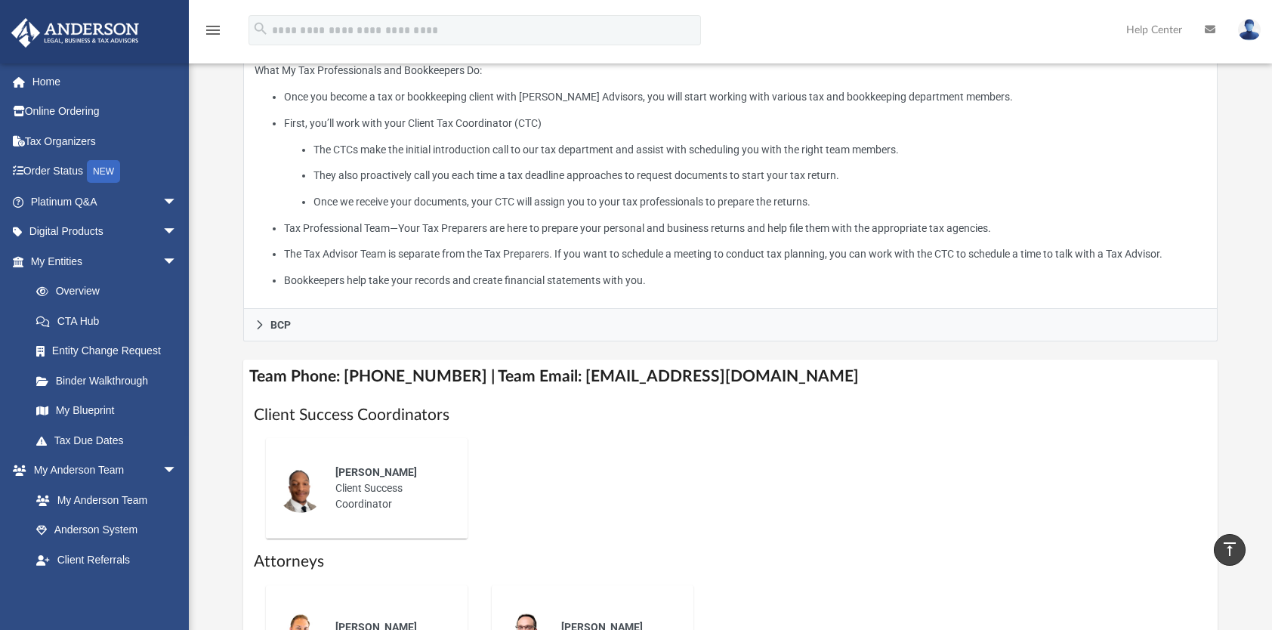
scroll to position [357, 0]
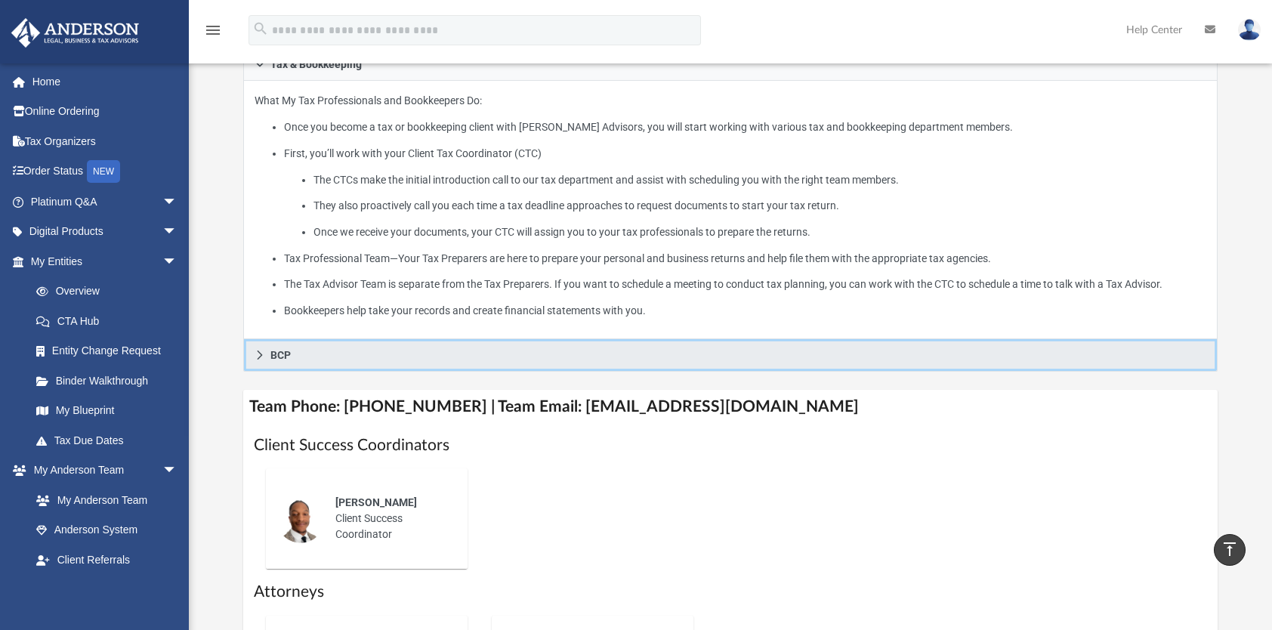
click at [261, 351] on icon at bounding box center [260, 355] width 11 height 11
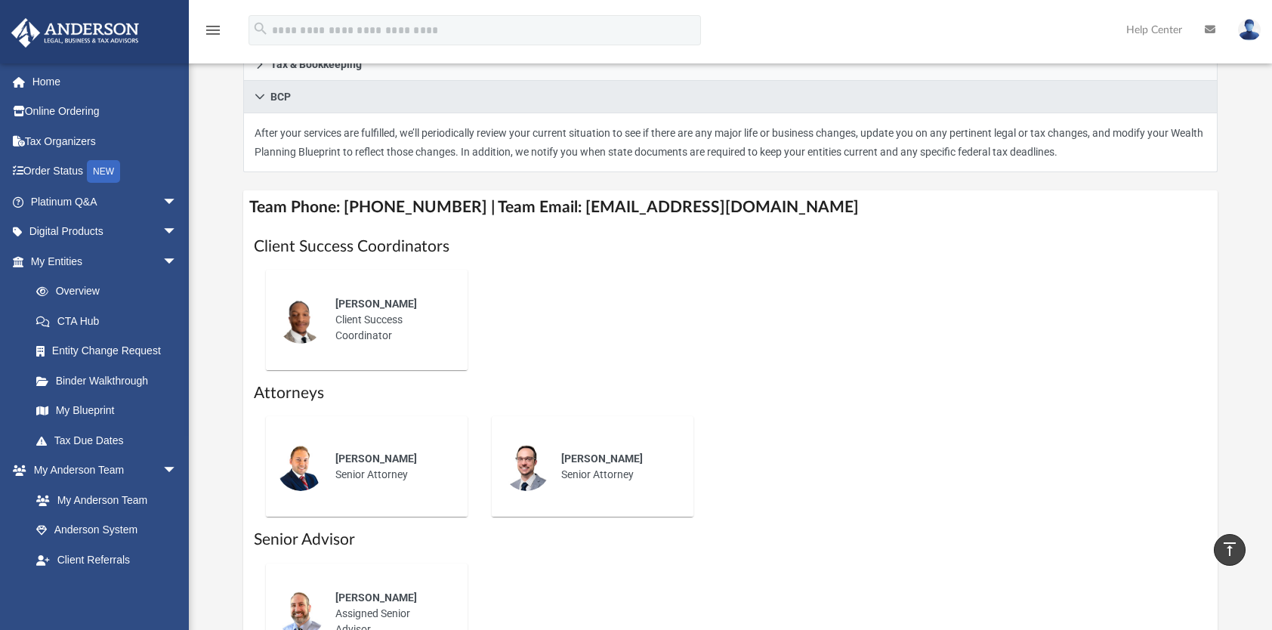
scroll to position [8, 0]
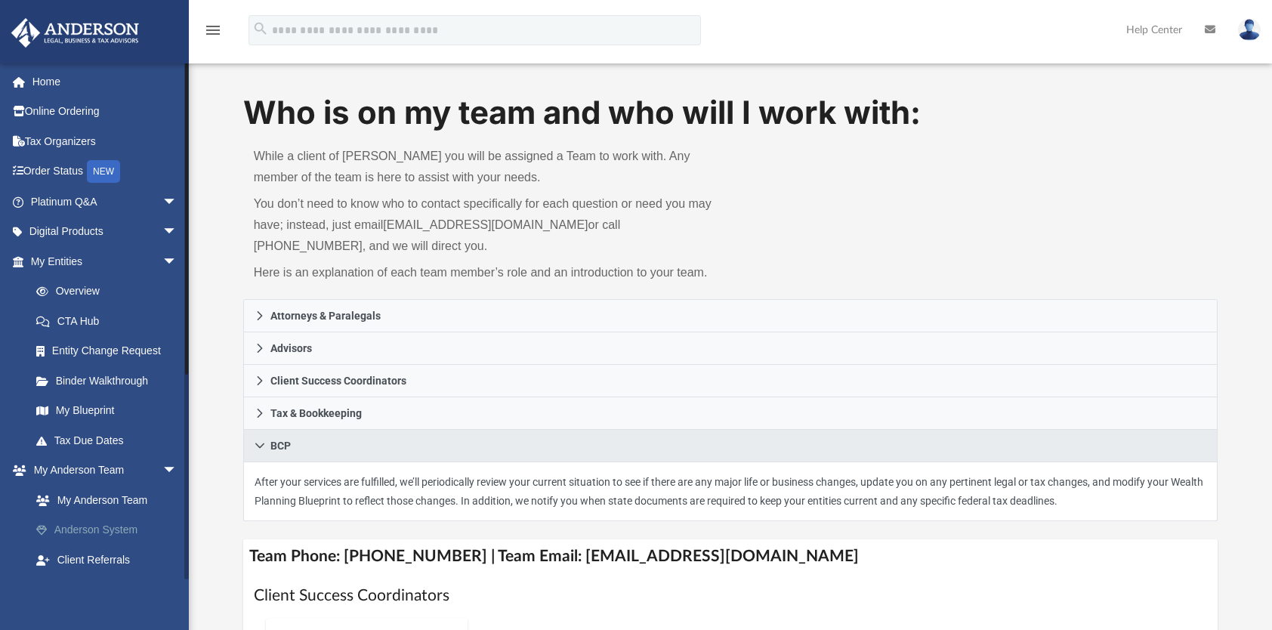
click at [117, 530] on link "Anderson System" at bounding box center [110, 530] width 179 height 30
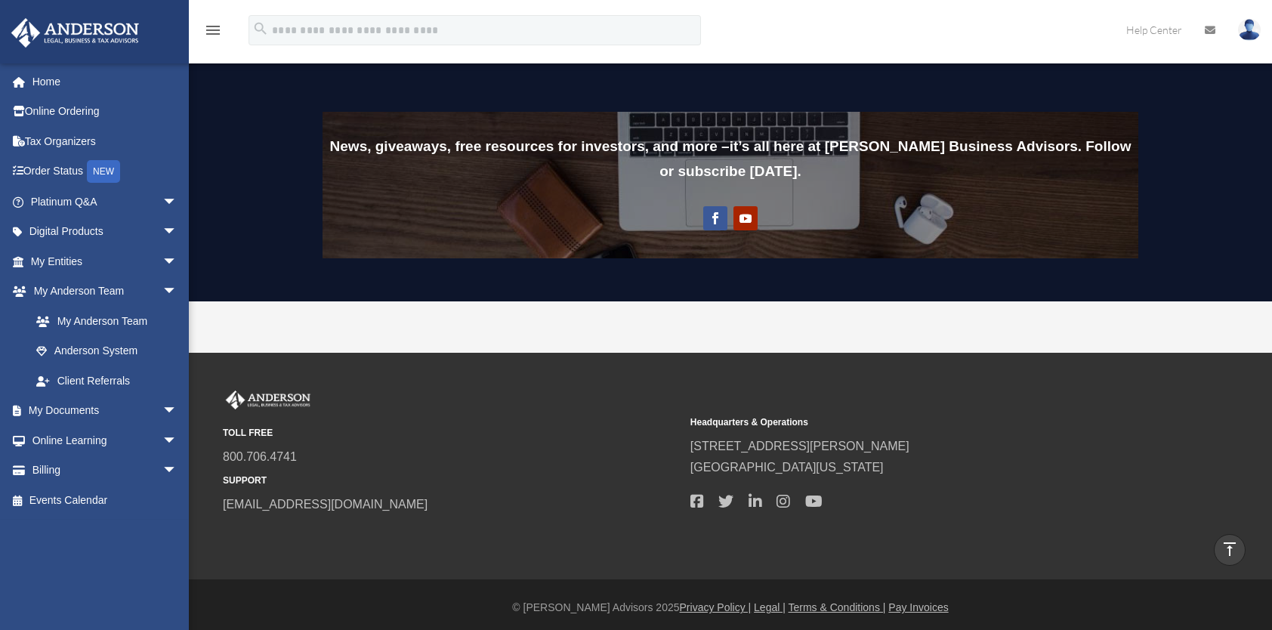
scroll to position [1168, 0]
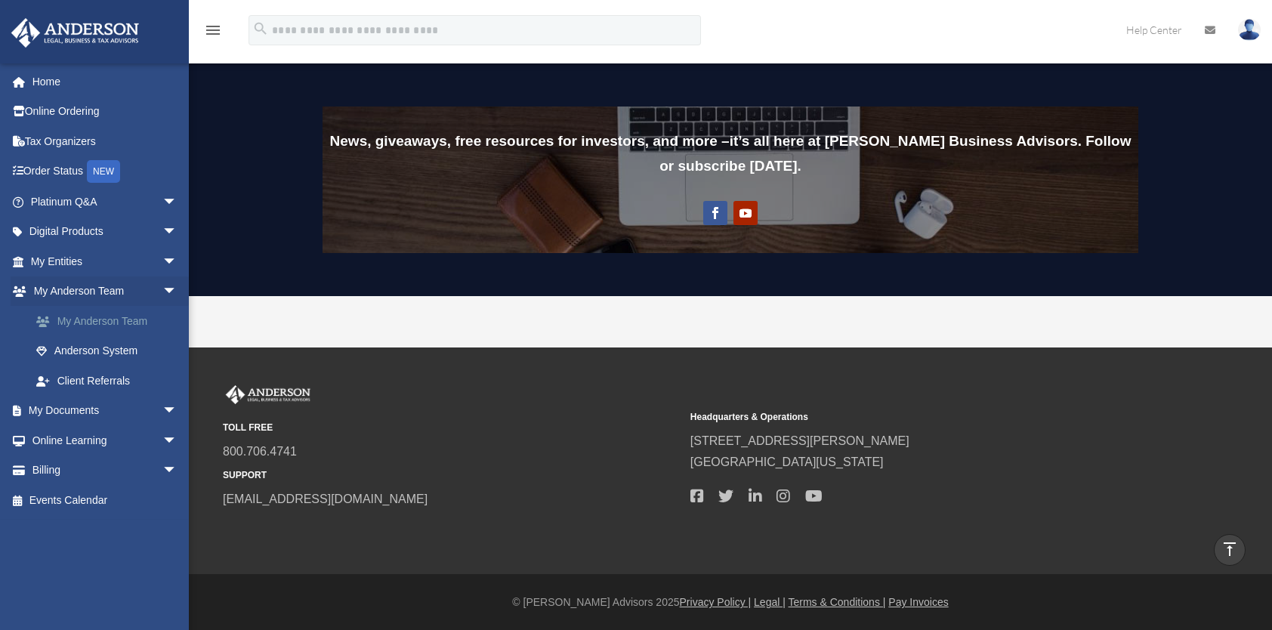
click at [132, 322] on link "My Anderson Team" at bounding box center [110, 321] width 179 height 30
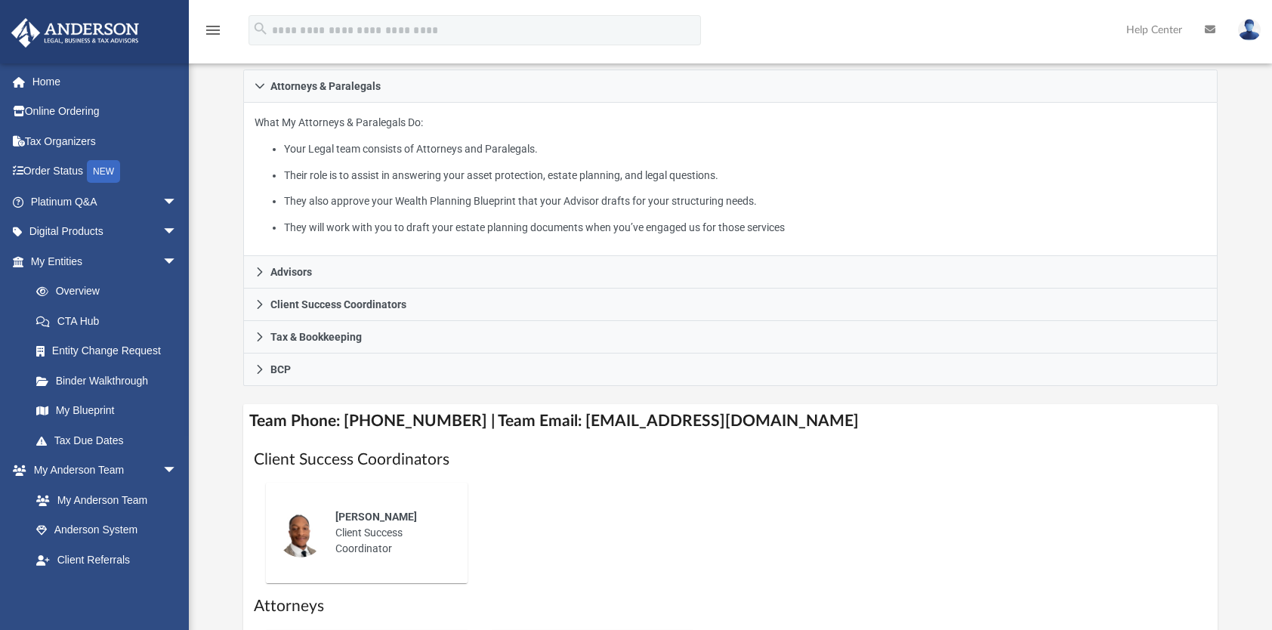
scroll to position [242, 0]
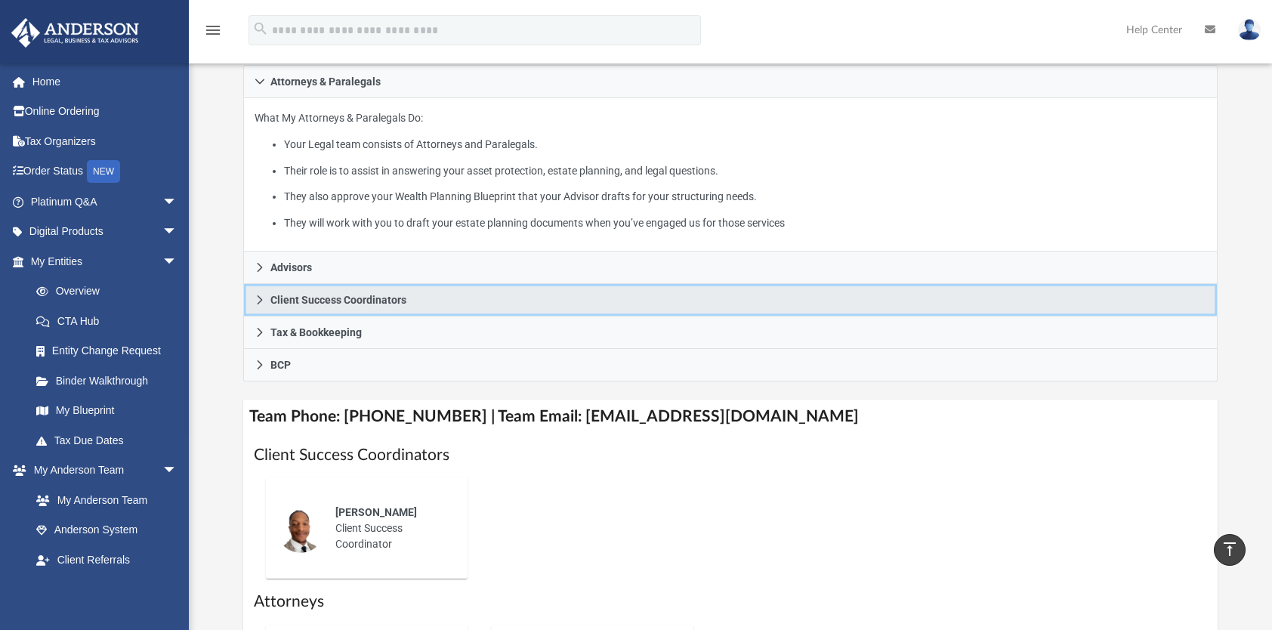
click at [255, 298] on icon at bounding box center [260, 300] width 11 height 11
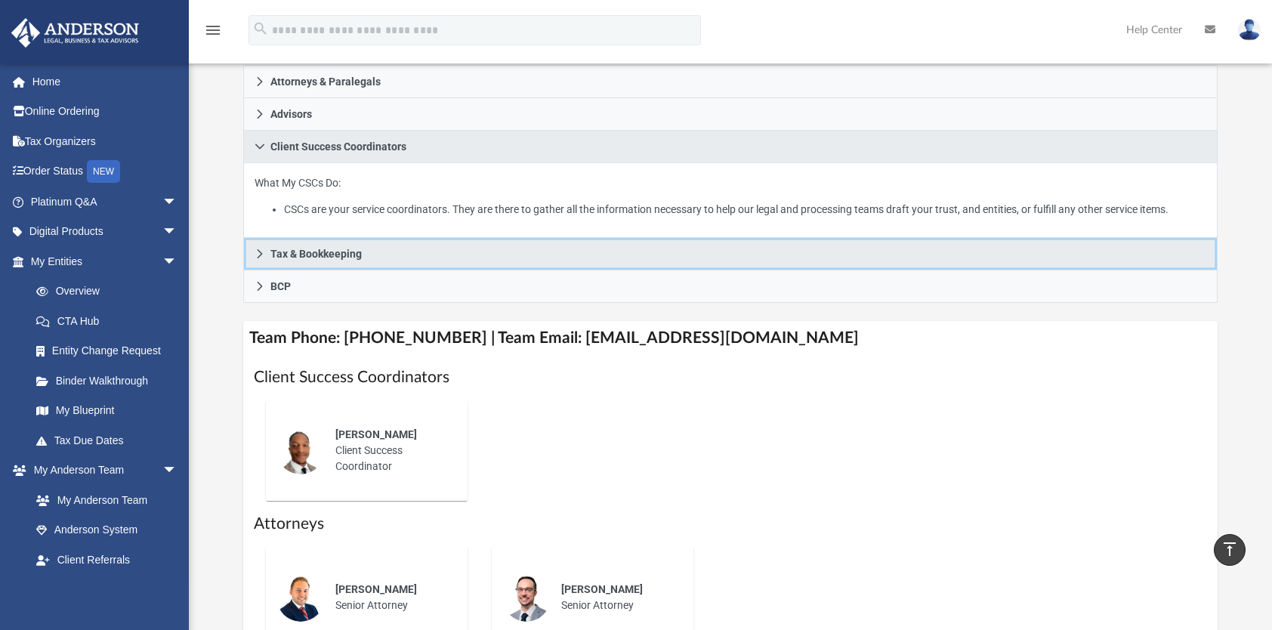
click at [260, 251] on icon at bounding box center [259, 253] width 5 height 9
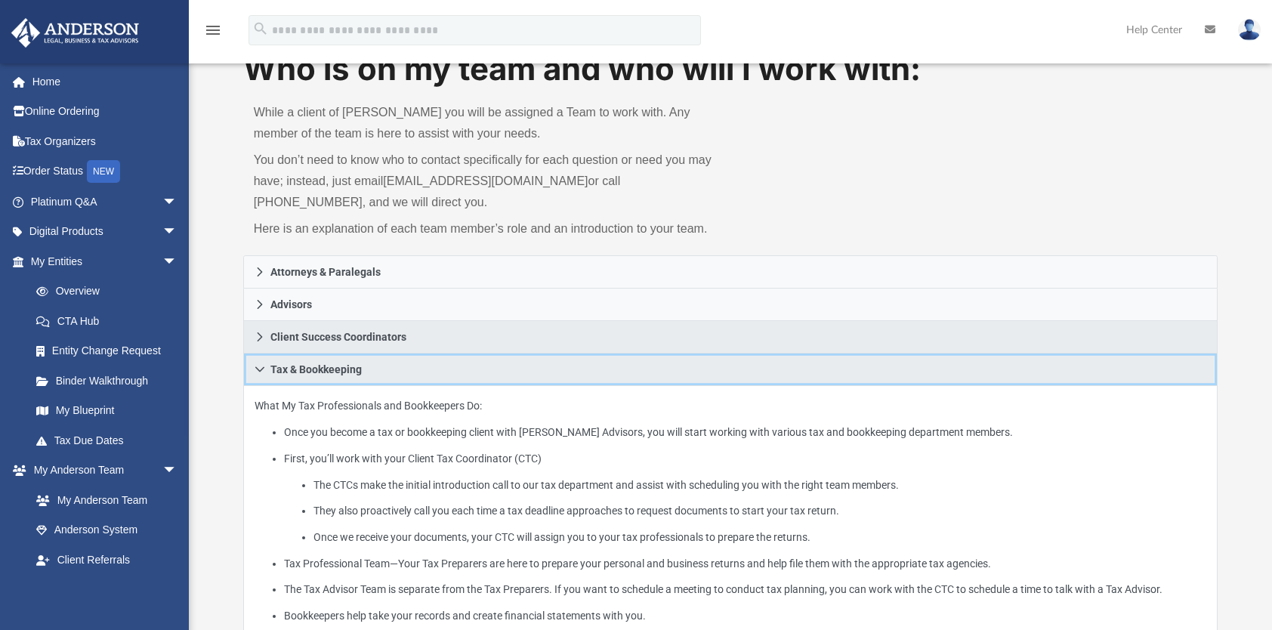
scroll to position [0, 0]
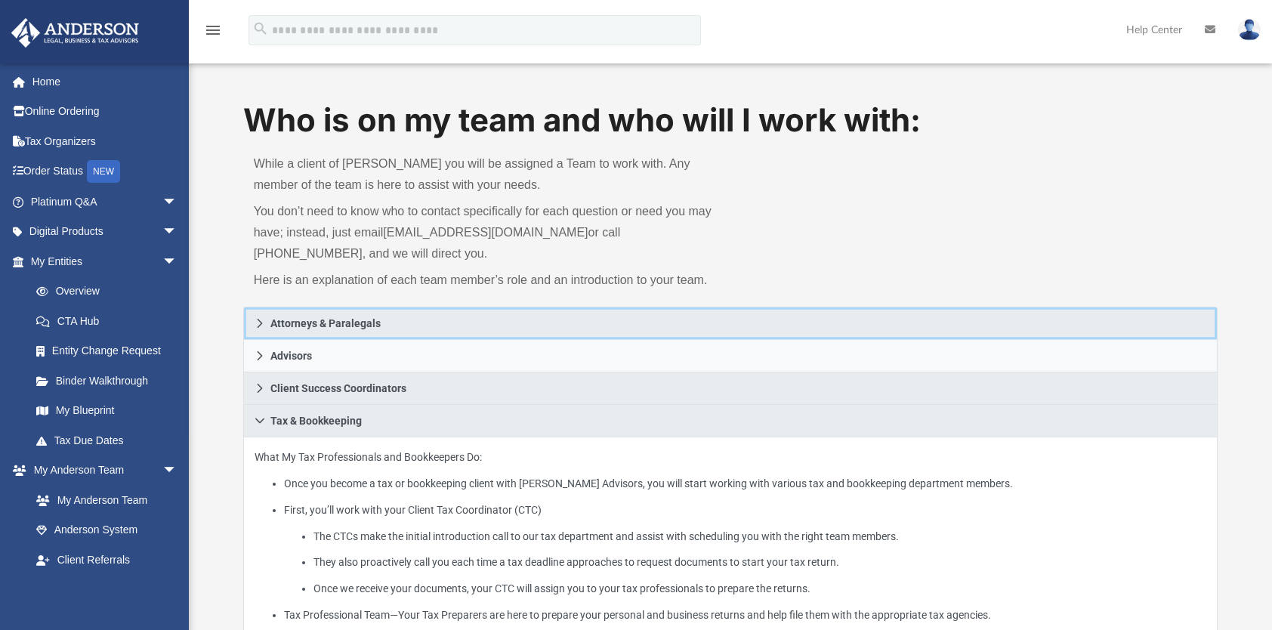
click at [259, 323] on icon at bounding box center [260, 323] width 11 height 11
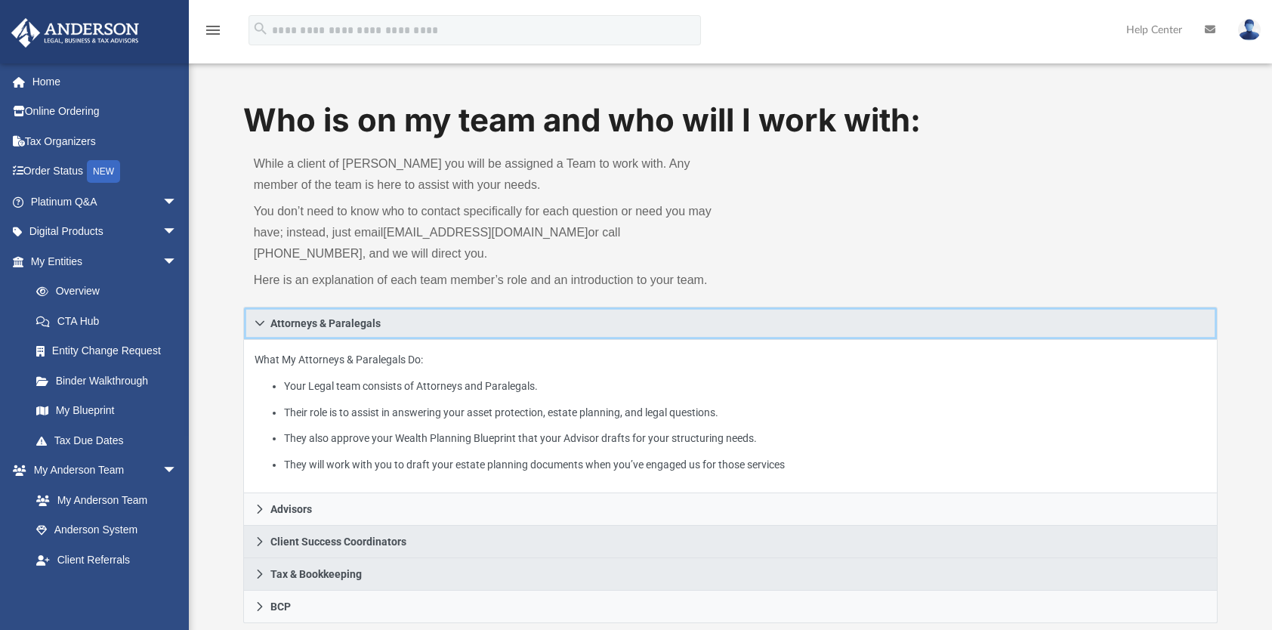
click at [259, 323] on icon at bounding box center [260, 323] width 11 height 11
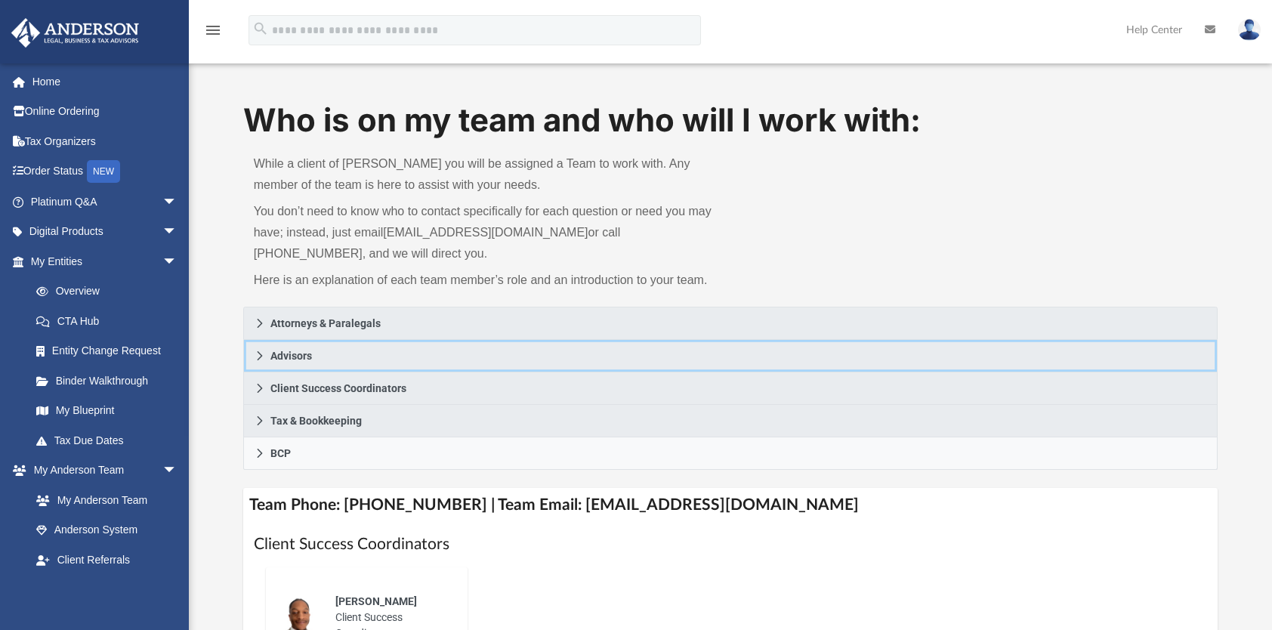
click at [261, 354] on icon at bounding box center [260, 356] width 11 height 11
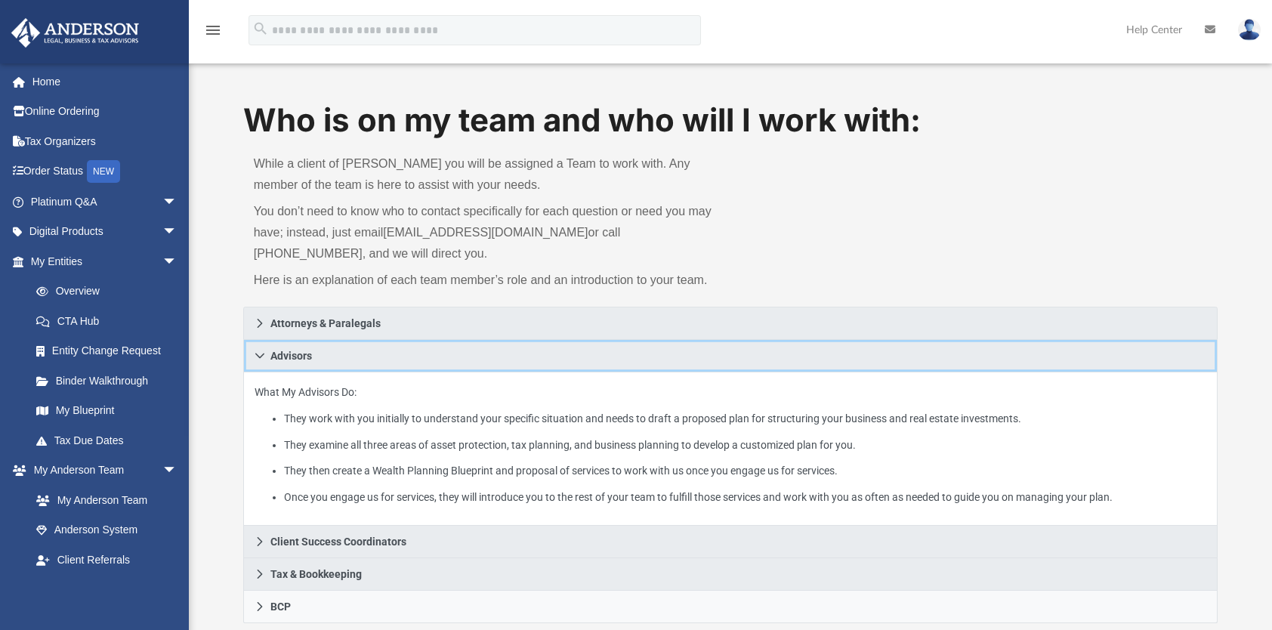
click at [261, 354] on icon at bounding box center [260, 356] width 11 height 11
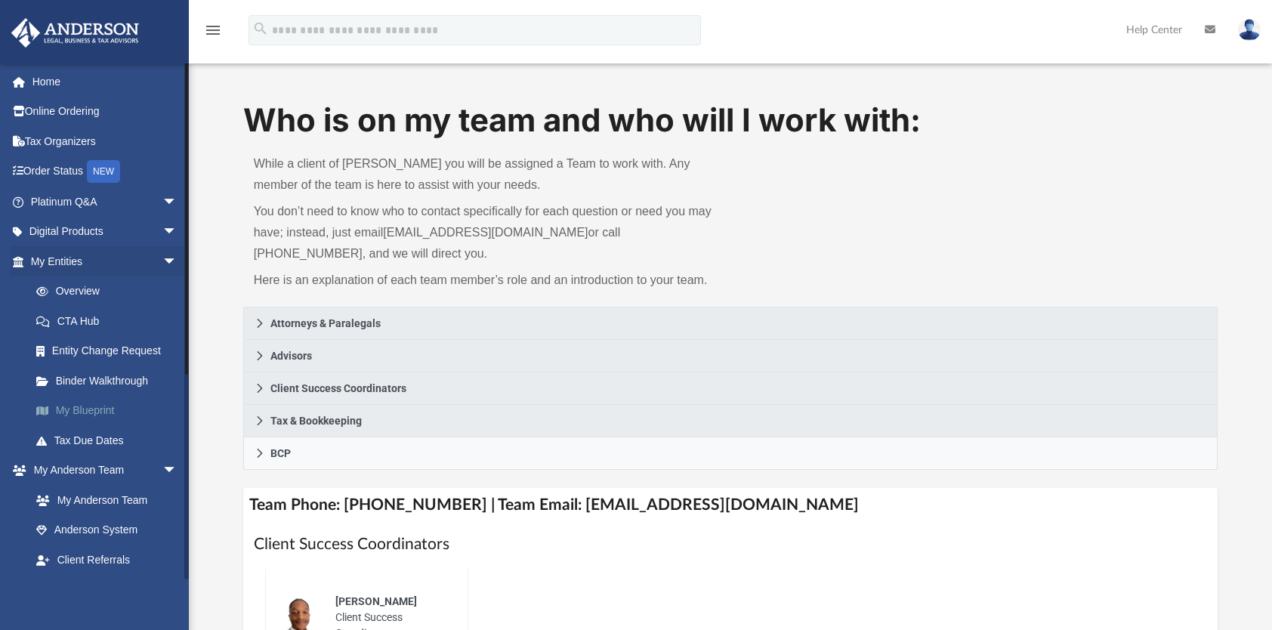
click at [94, 403] on link "My Blueprint" at bounding box center [110, 411] width 179 height 30
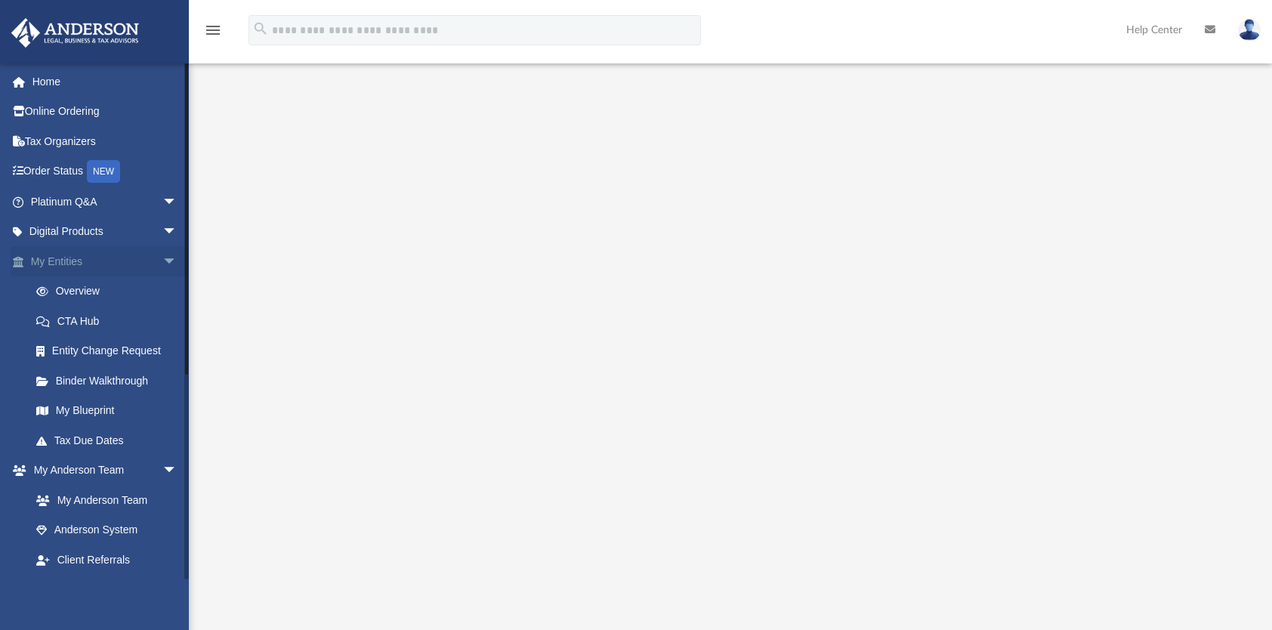
click at [162, 258] on span "arrow_drop_down" at bounding box center [177, 261] width 30 height 31
click at [127, 311] on link "My Anderson Team" at bounding box center [110, 321] width 179 height 30
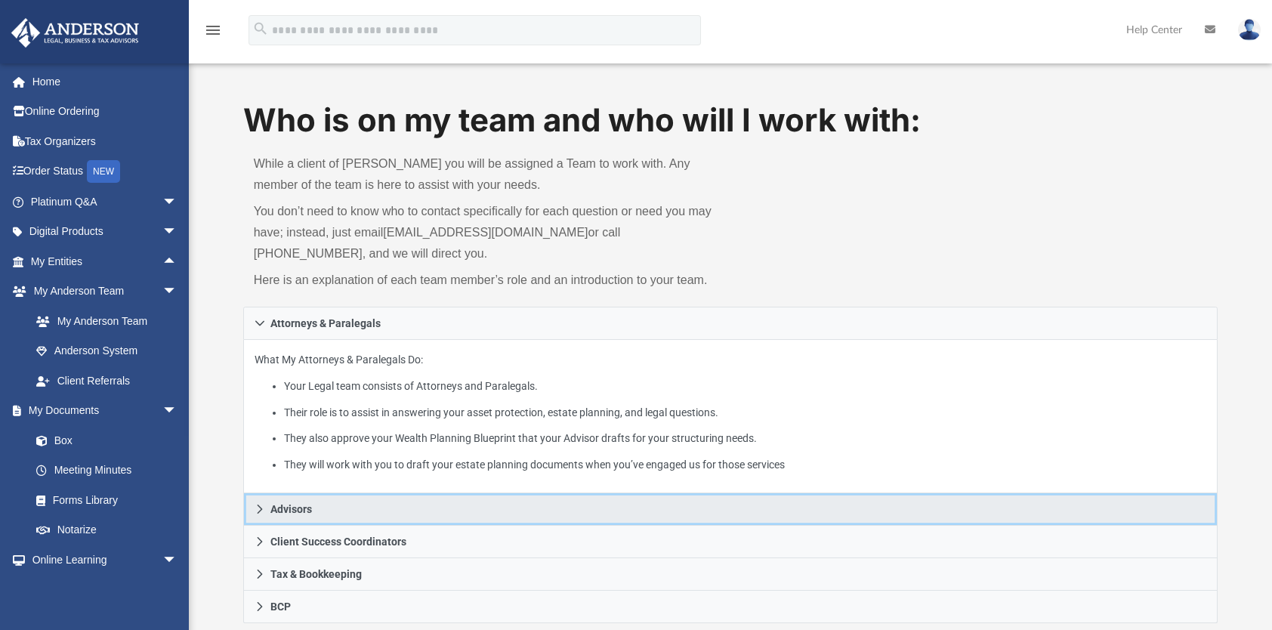
click at [257, 506] on icon at bounding box center [260, 509] width 11 height 11
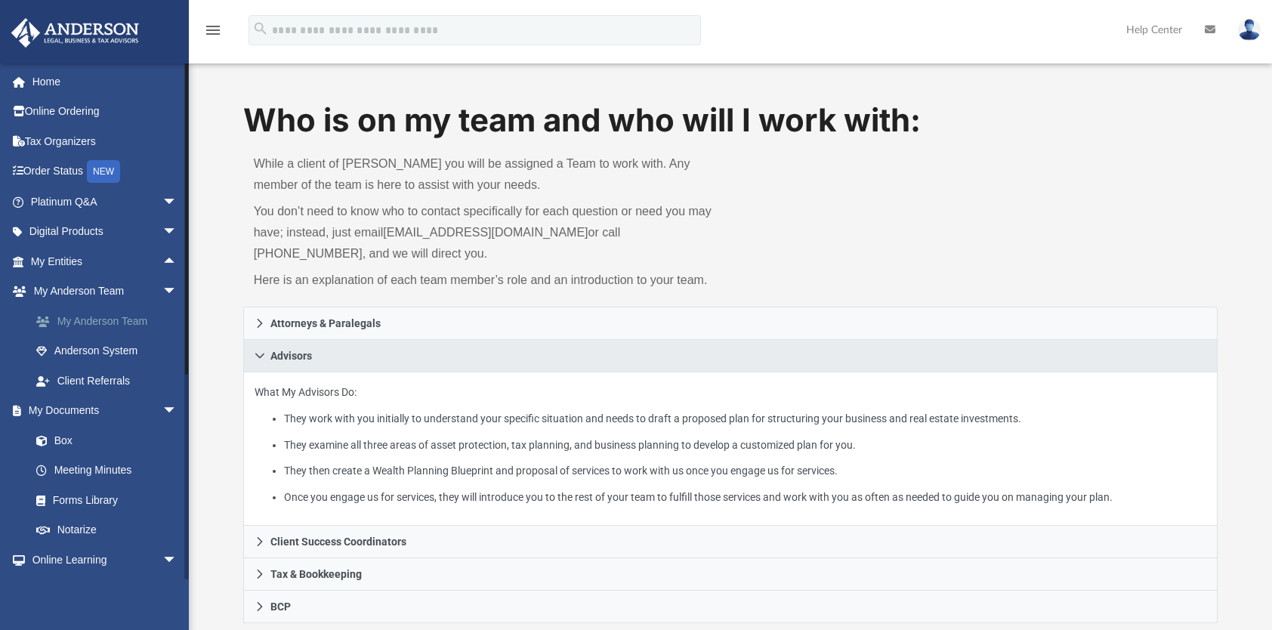
click at [132, 317] on link "My Anderson Team" at bounding box center [110, 321] width 179 height 30
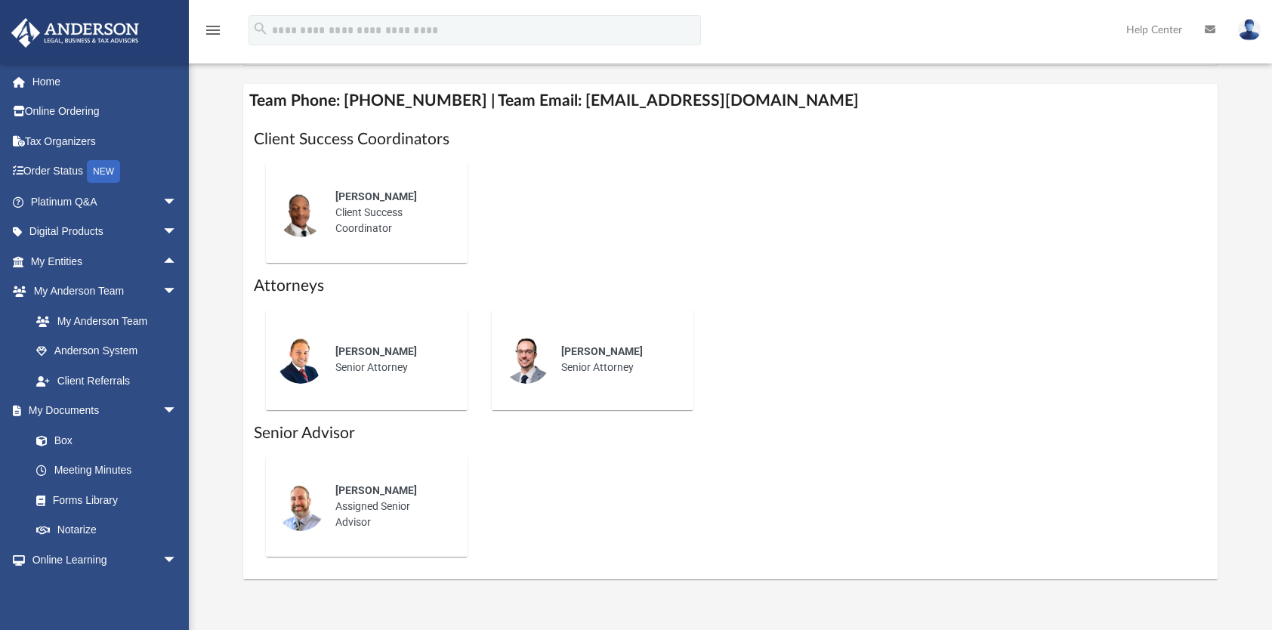
scroll to position [598, 0]
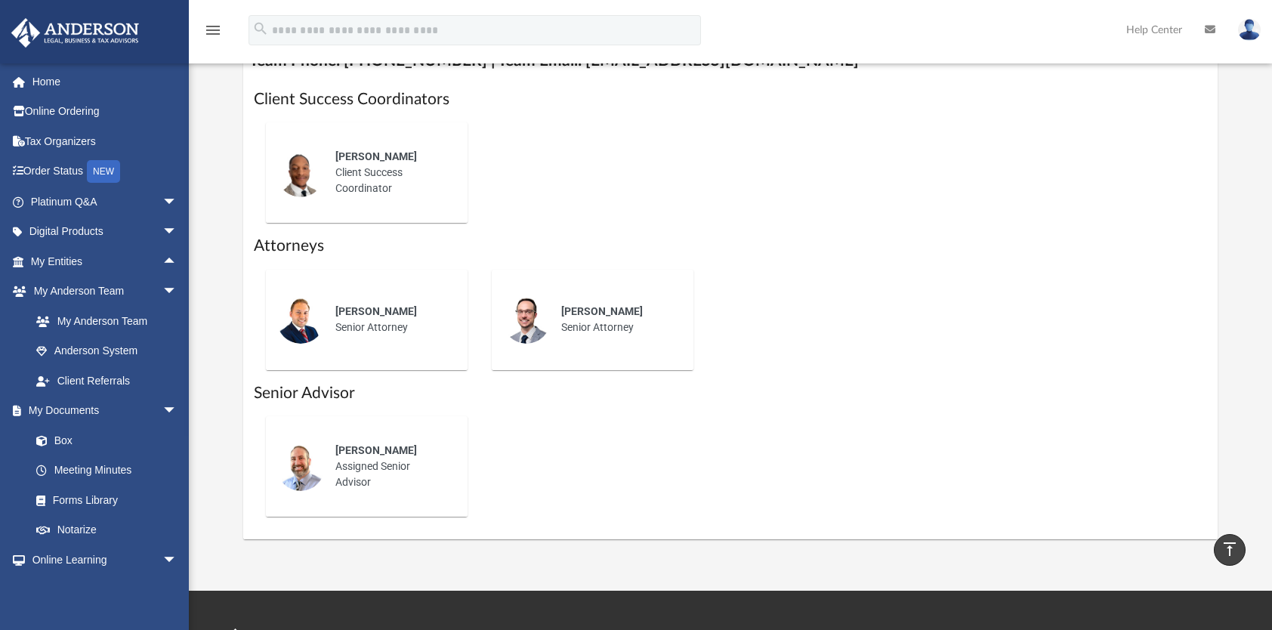
click at [379, 176] on div "Kobe Williams Client Success Coordinator" at bounding box center [391, 172] width 132 height 69
drag, startPoint x: 379, startPoint y: 176, endPoint x: 421, endPoint y: 187, distance: 43.8
click at [421, 187] on div "Kobe Williams Client Success Coordinator" at bounding box center [391, 172] width 132 height 69
click at [41, 79] on link "Home" at bounding box center [106, 81] width 190 height 30
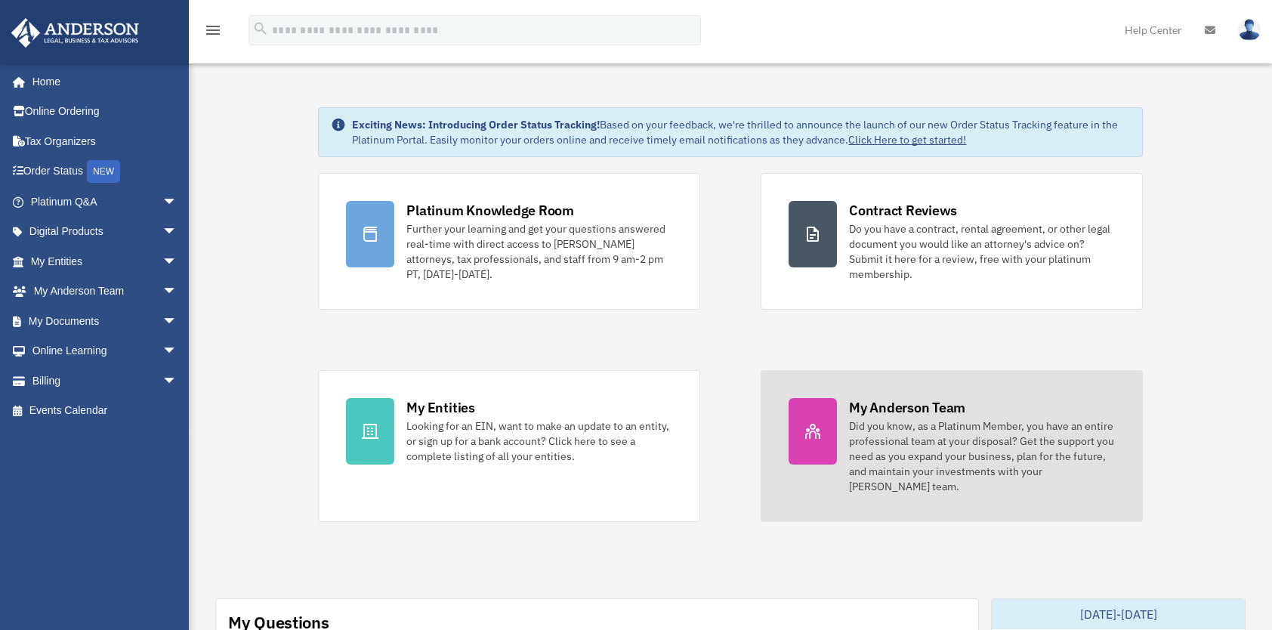
click at [932, 446] on div "Did you know, as a Platinum Member, you have an entire professional team at you…" at bounding box center [982, 457] width 266 height 76
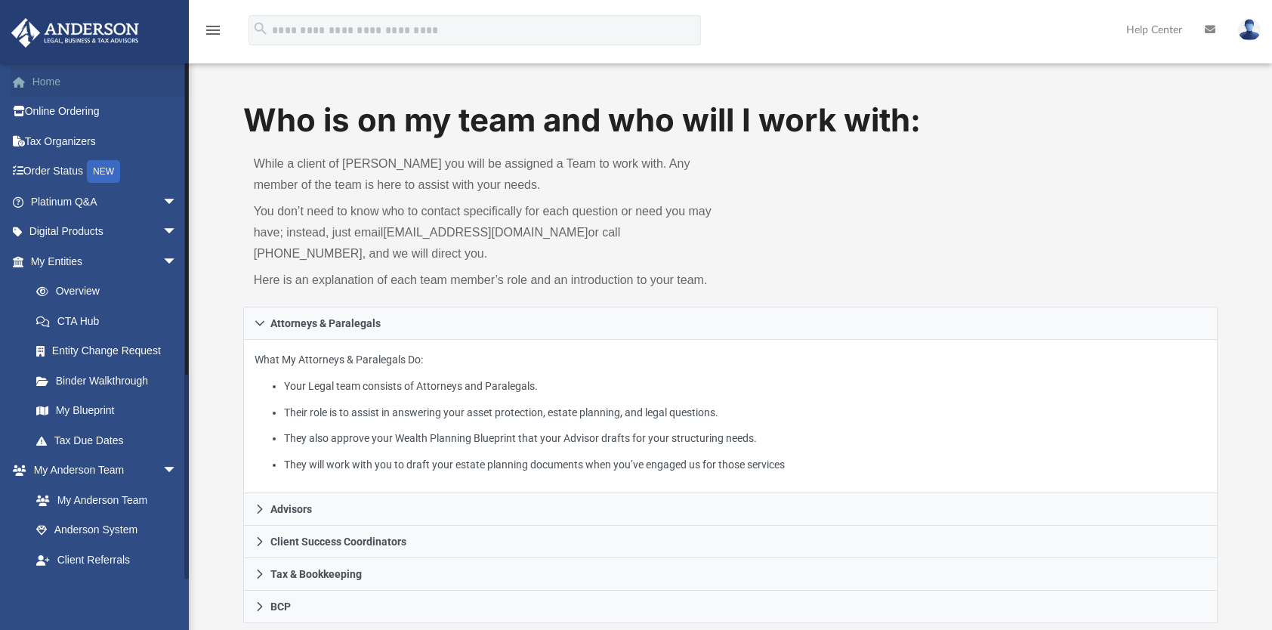
click at [48, 79] on link "Home" at bounding box center [106, 81] width 190 height 30
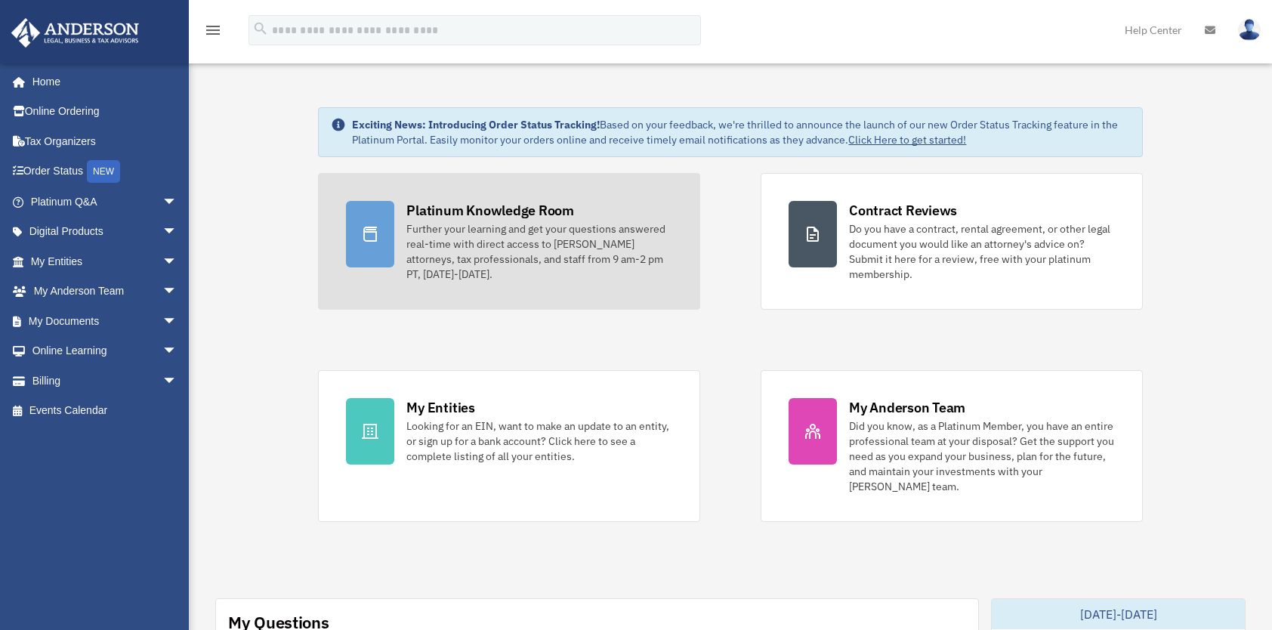
click at [427, 242] on div "Further your learning and get your questions answered real-time with direct acc…" at bounding box center [539, 251] width 266 height 60
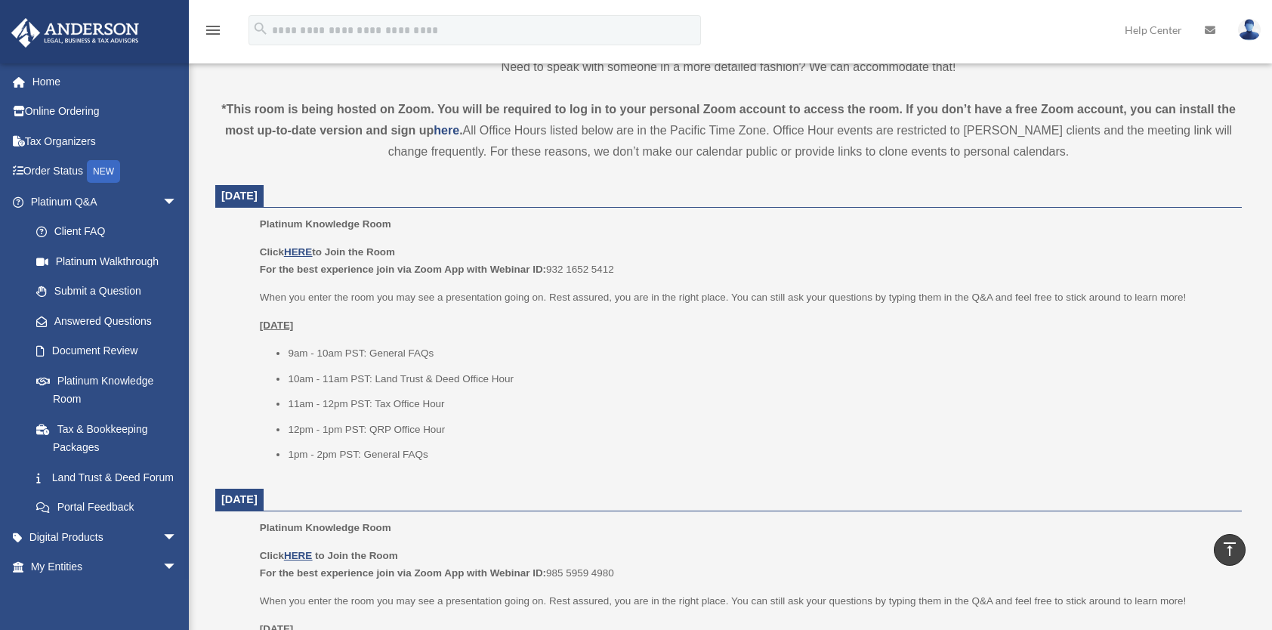
scroll to position [484, 0]
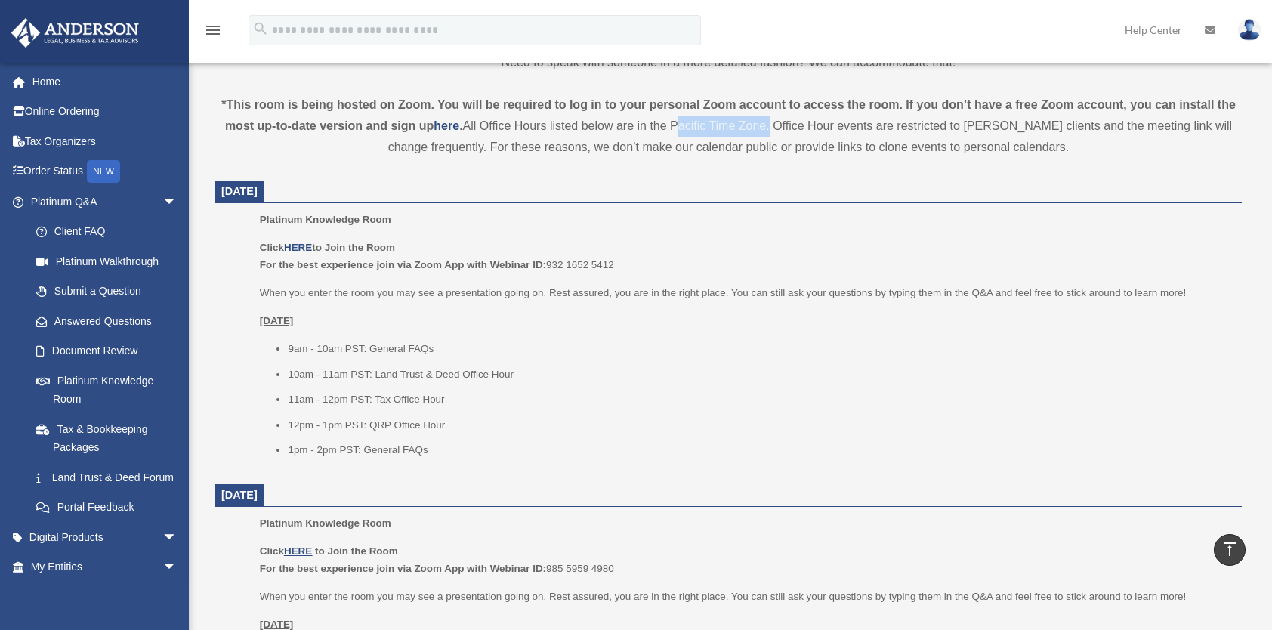
drag, startPoint x: 774, startPoint y: 126, endPoint x: 678, endPoint y: 128, distance: 95.2
click at [678, 128] on div "*This room is being hosted on Zoom. You will be required to log in to your pers…" at bounding box center [728, 125] width 1027 height 63
copy div "Pacific Time Zone"
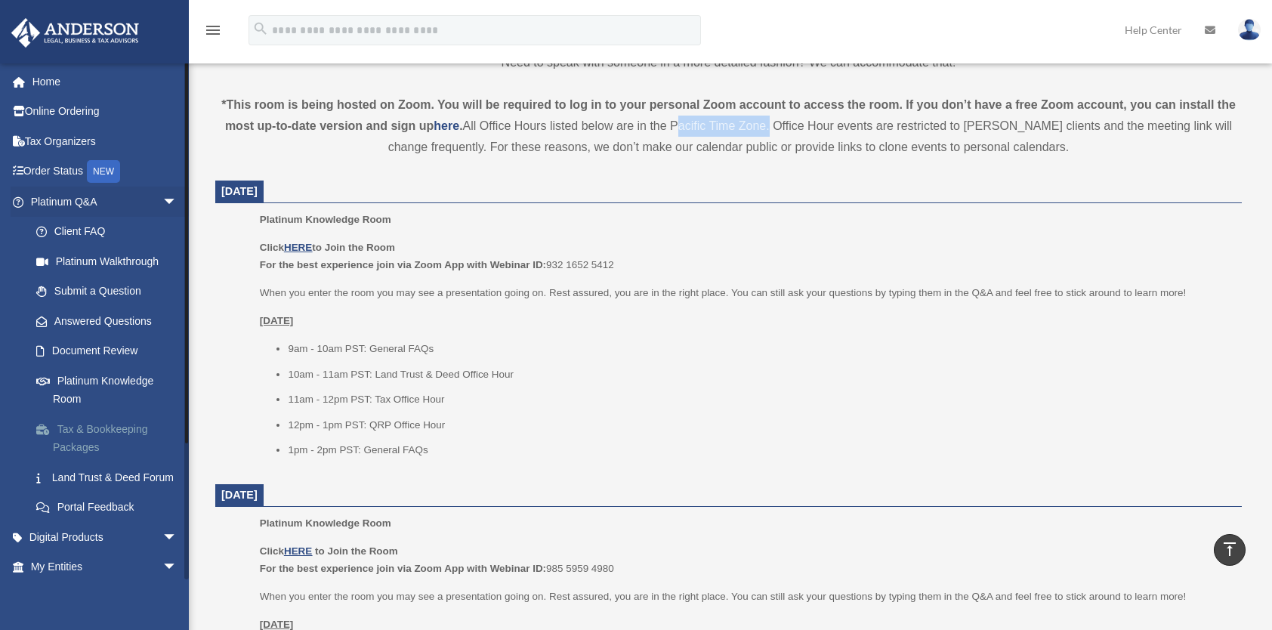
click at [107, 428] on link "Tax & Bookkeeping Packages" at bounding box center [110, 438] width 179 height 48
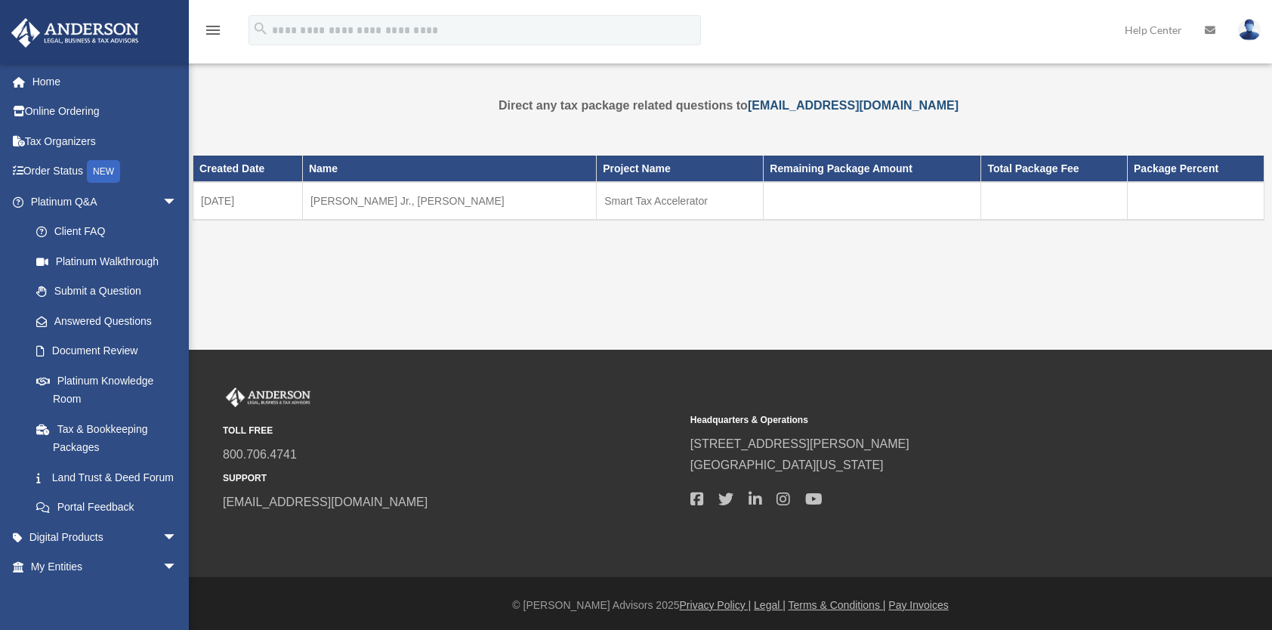
click at [790, 104] on link "[EMAIL_ADDRESS][DOMAIN_NAME]" at bounding box center [853, 105] width 211 height 13
click at [874, 115] on p "Direct any tax package related questions to [EMAIL_ADDRESS][DOMAIN_NAME]" at bounding box center [729, 105] width 1072 height 21
drag, startPoint x: 969, startPoint y: 103, endPoint x: 751, endPoint y: 108, distance: 217.6
click at [751, 108] on p "Direct any tax package related questions to [EMAIL_ADDRESS][DOMAIN_NAME]" at bounding box center [729, 105] width 1072 height 21
copy link "[EMAIL_ADDRESS][DOMAIN_NAME]"
